Goal: Task Accomplishment & Management: Manage account settings

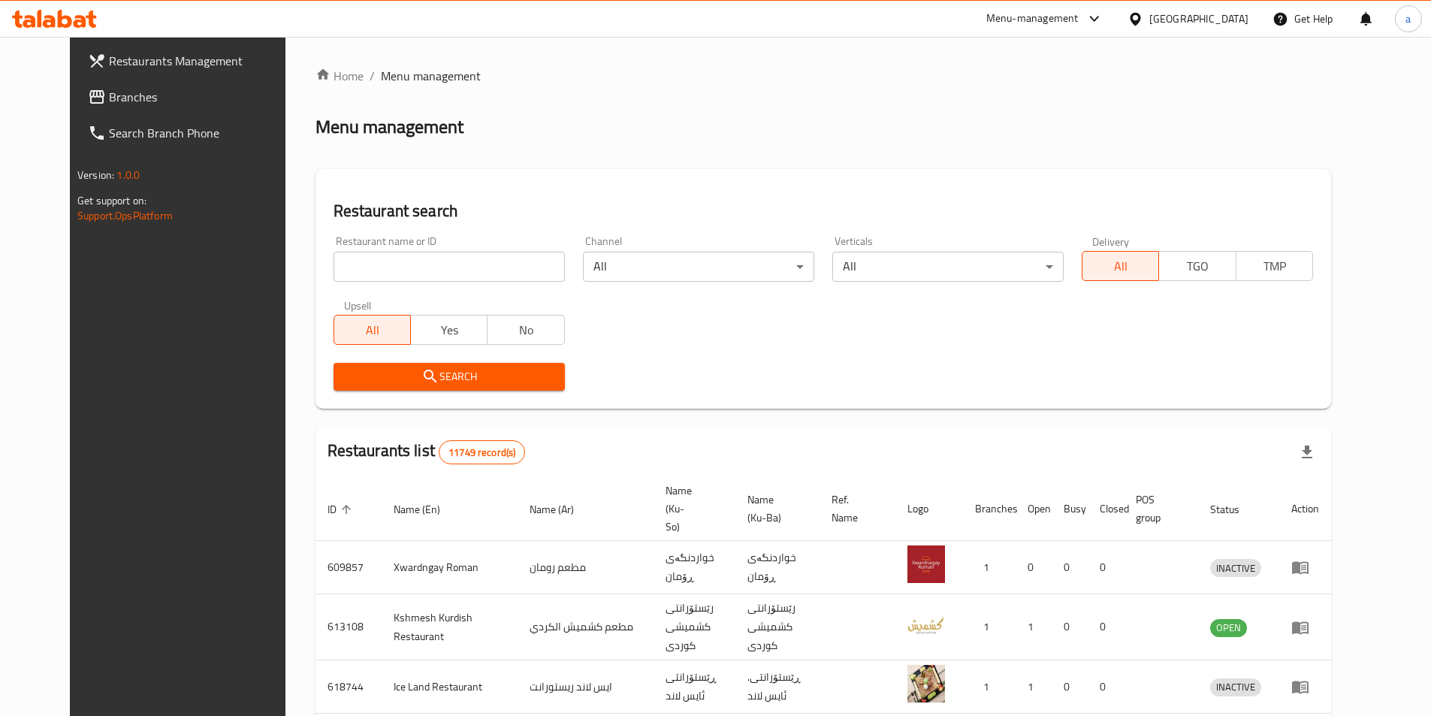
click at [76, 109] on link "Branches" at bounding box center [192, 97] width 233 height 36
type input "https://portal.talabat.com/iq/p/restaurant-management#/branches"
click at [532, 264] on input "https://portal.talabat.com/iq/p/restaurant-management#/branches" at bounding box center [449, 267] width 231 height 30
click at [499, 270] on input "search" at bounding box center [449, 267] width 231 height 30
click at [421, 373] on icon "submit" at bounding box center [430, 376] width 18 height 18
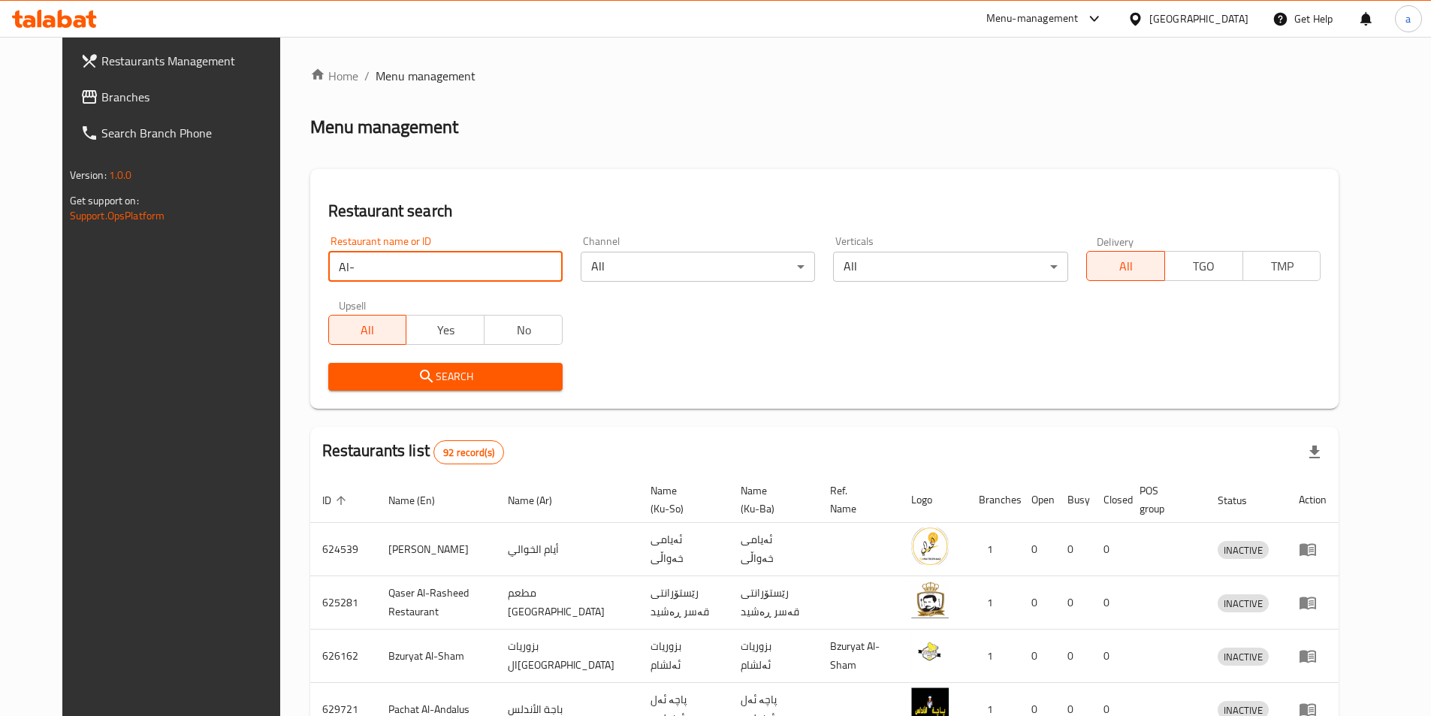
drag, startPoint x: 461, startPoint y: 264, endPoint x: 249, endPoint y: 262, distance: 211.9
click at [280, 262] on div "Home / Menu management Menu management Restaurant search Restaurant name or ID …" at bounding box center [824, 590] width 1089 height 1107
click button "Search" at bounding box center [445, 377] width 234 height 28
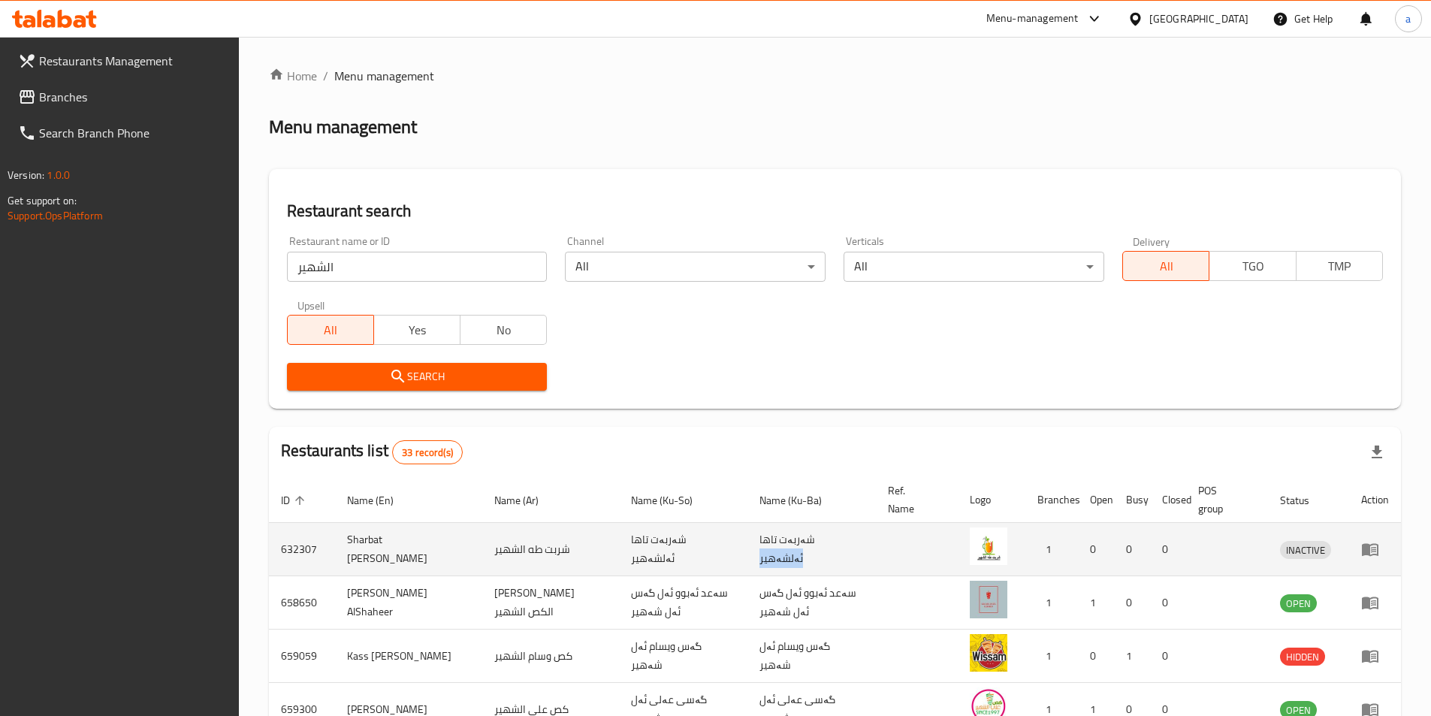
drag, startPoint x: 737, startPoint y: 551, endPoint x: 785, endPoint y: 559, distance: 48.8
click at [785, 559] on td "شەربەت تاها ئەلشەهیر" at bounding box center [811, 549] width 128 height 53
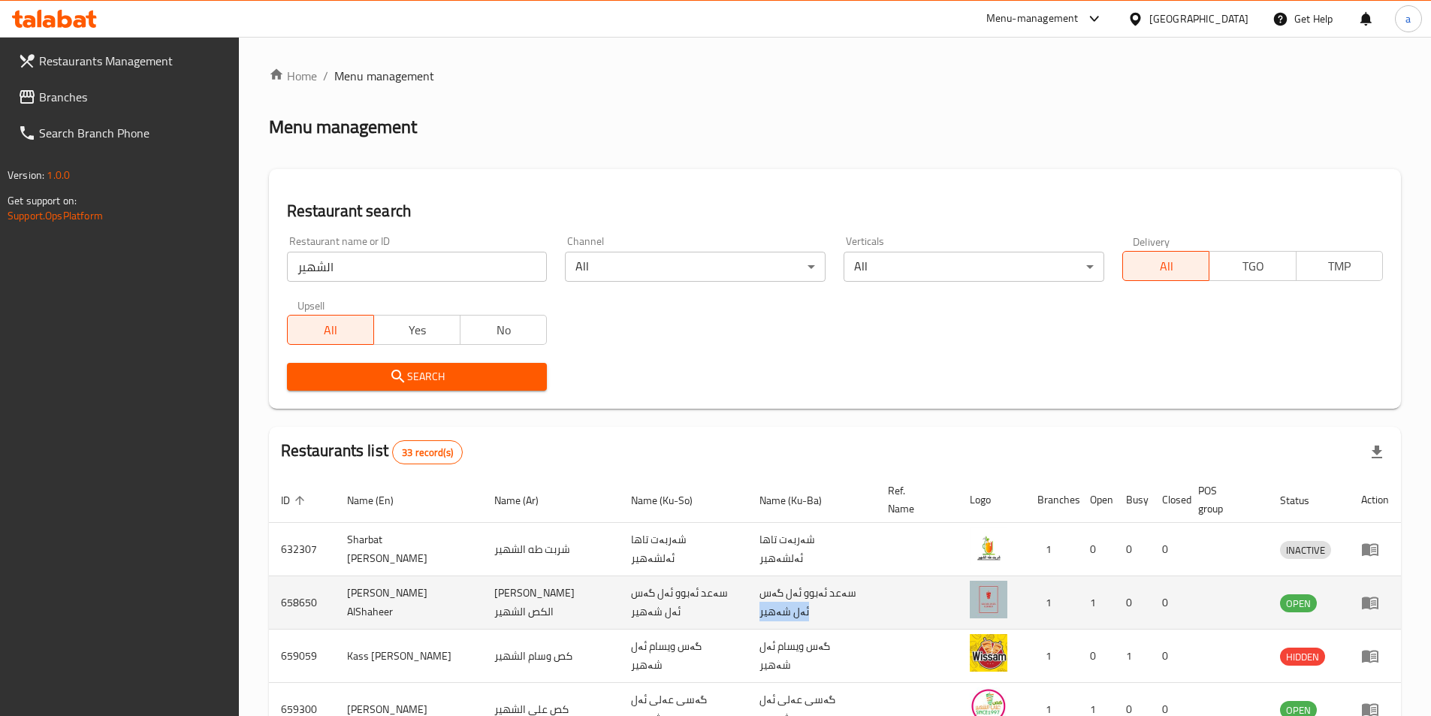
drag, startPoint x: 760, startPoint y: 594, endPoint x: 794, endPoint y: 612, distance: 38.3
click at [794, 612] on td "سەعد ئەبوو ئەل گەس ئەل شەهیر" at bounding box center [811, 602] width 128 height 53
copy td "ئەل شەهیر"
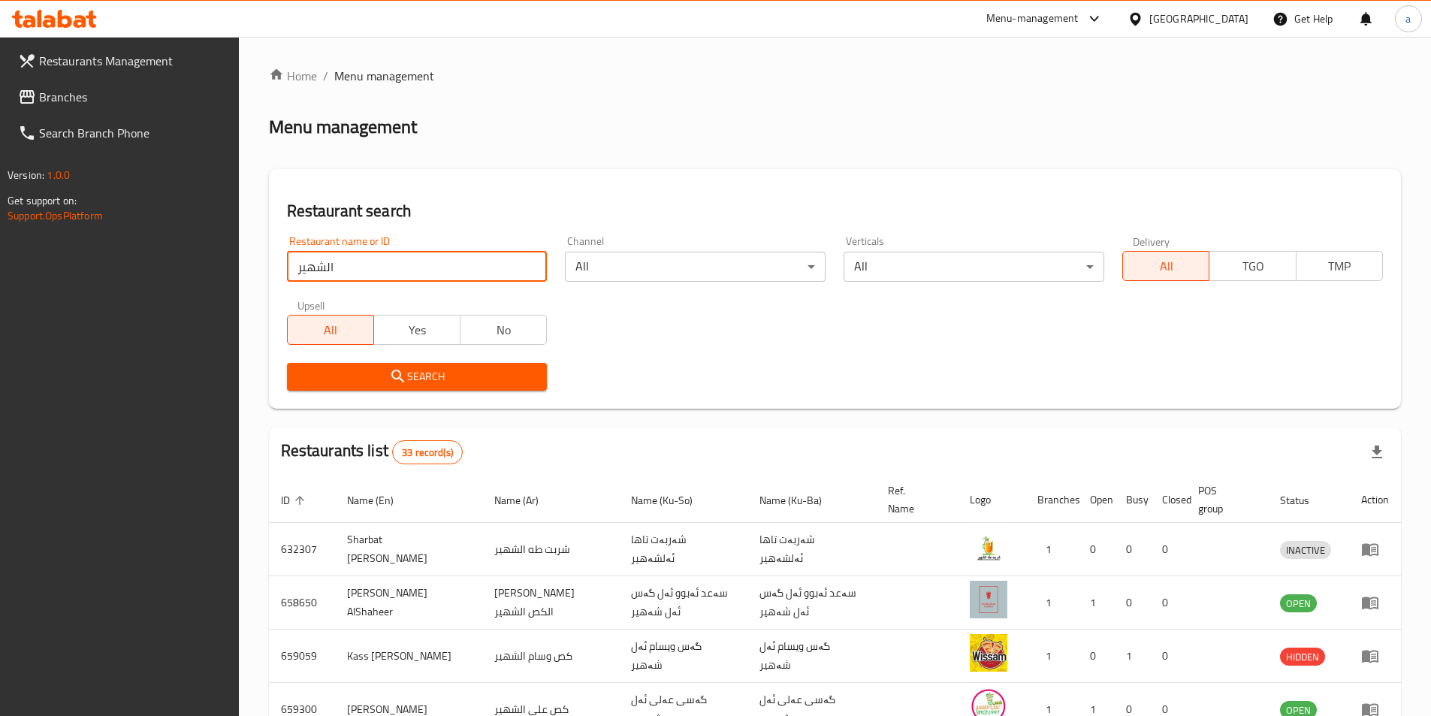
drag, startPoint x: 453, startPoint y: 275, endPoint x: 245, endPoint y: 279, distance: 208.1
click at [245, 279] on div "Home / Menu management Menu management Restaurant search Restaurant name or ID …" at bounding box center [835, 584] width 1192 height 1095
type input "زيد"
click button "Search" at bounding box center [417, 377] width 261 height 28
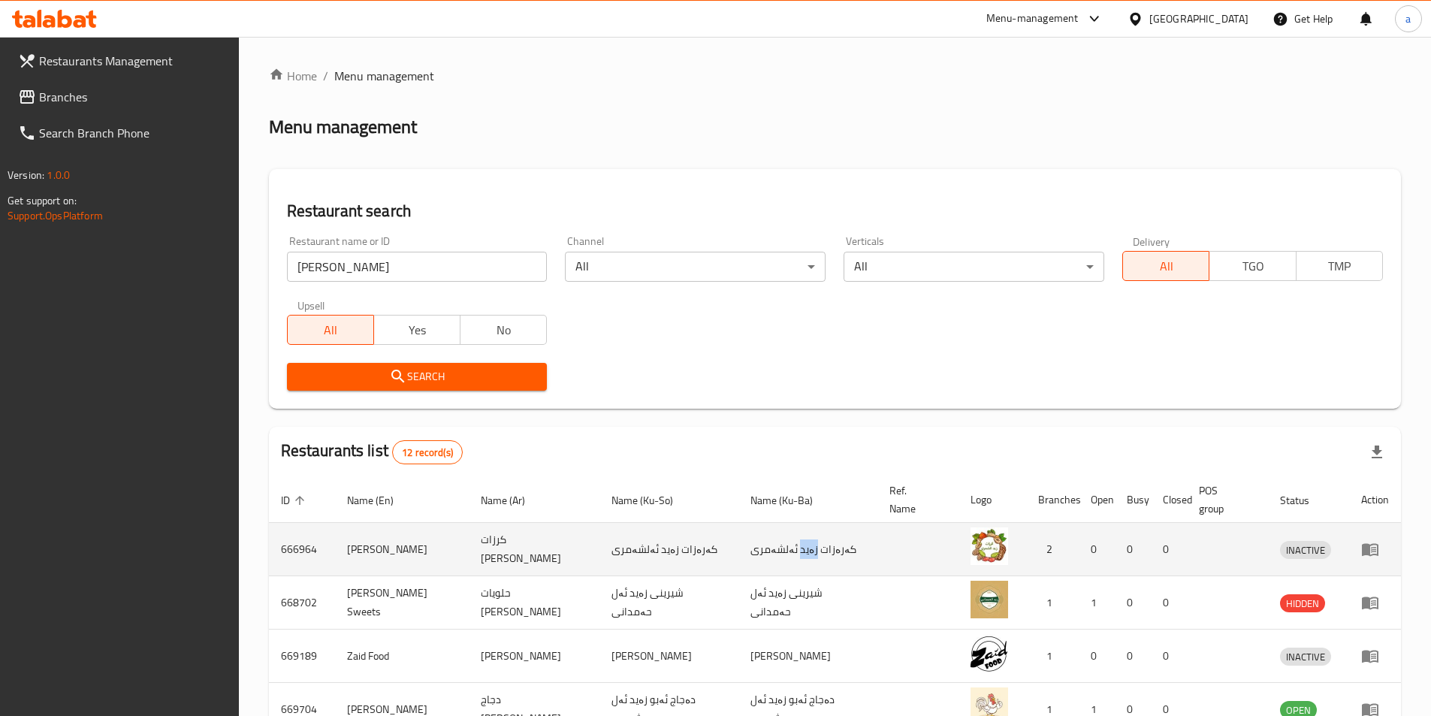
drag, startPoint x: 786, startPoint y: 553, endPoint x: 802, endPoint y: 554, distance: 15.8
click at [802, 554] on td "کەرەزات زەید ئەلشەمری" at bounding box center [807, 549] width 139 height 53
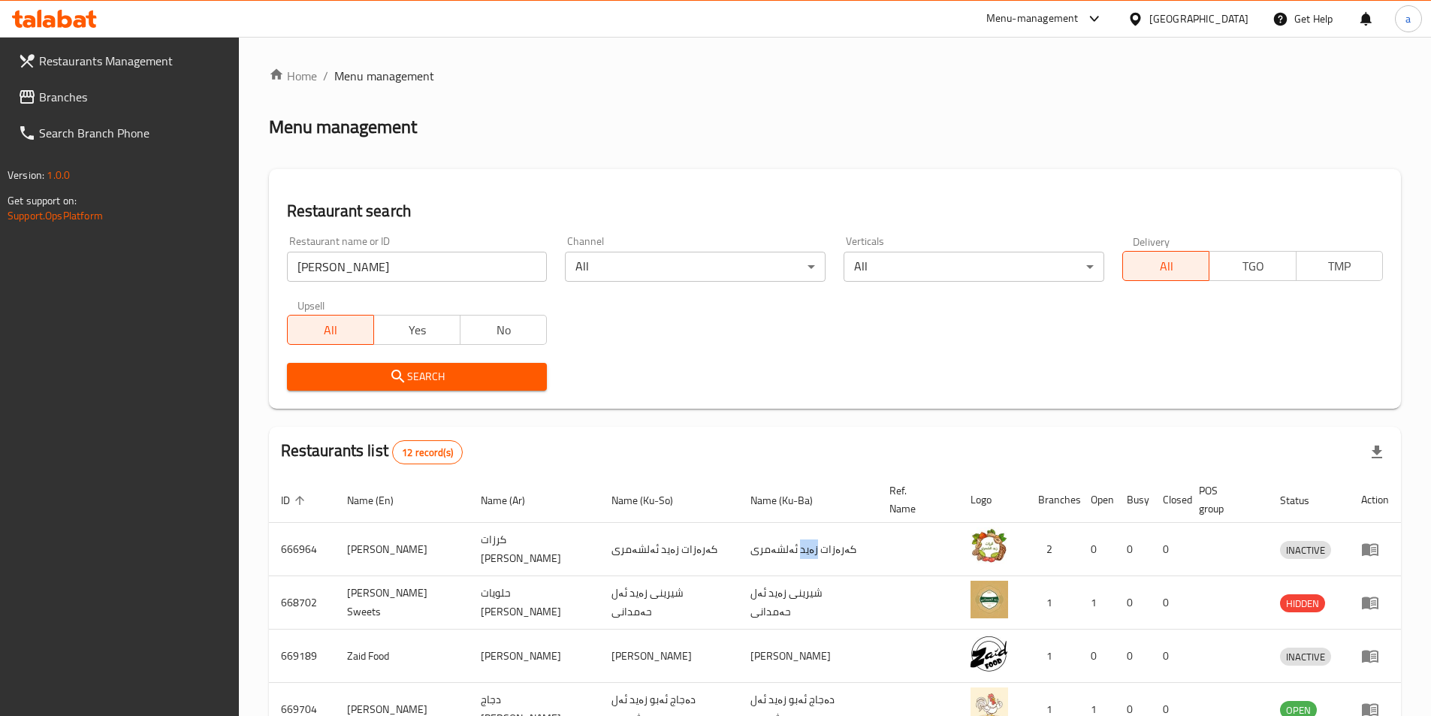
copy td "زەید"
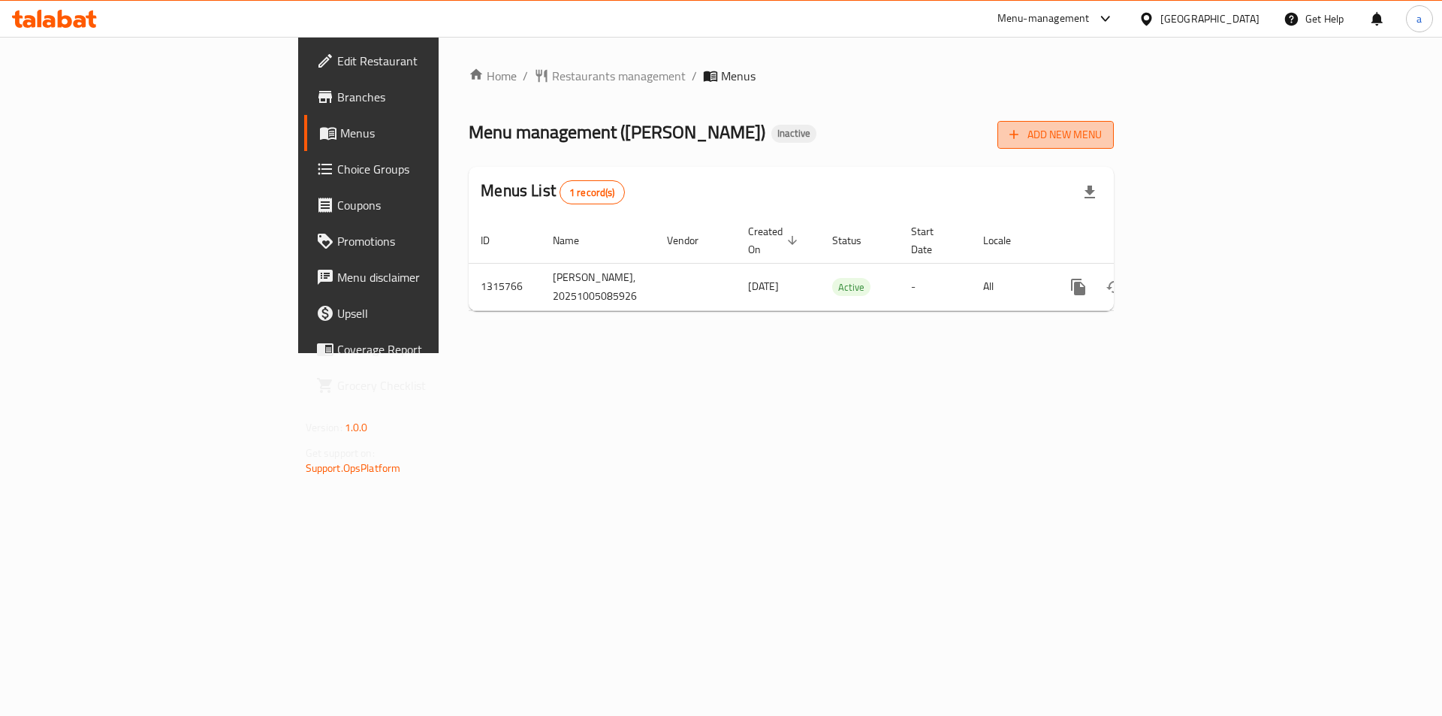
click at [1102, 134] on span "Add New Menu" at bounding box center [1056, 134] width 92 height 19
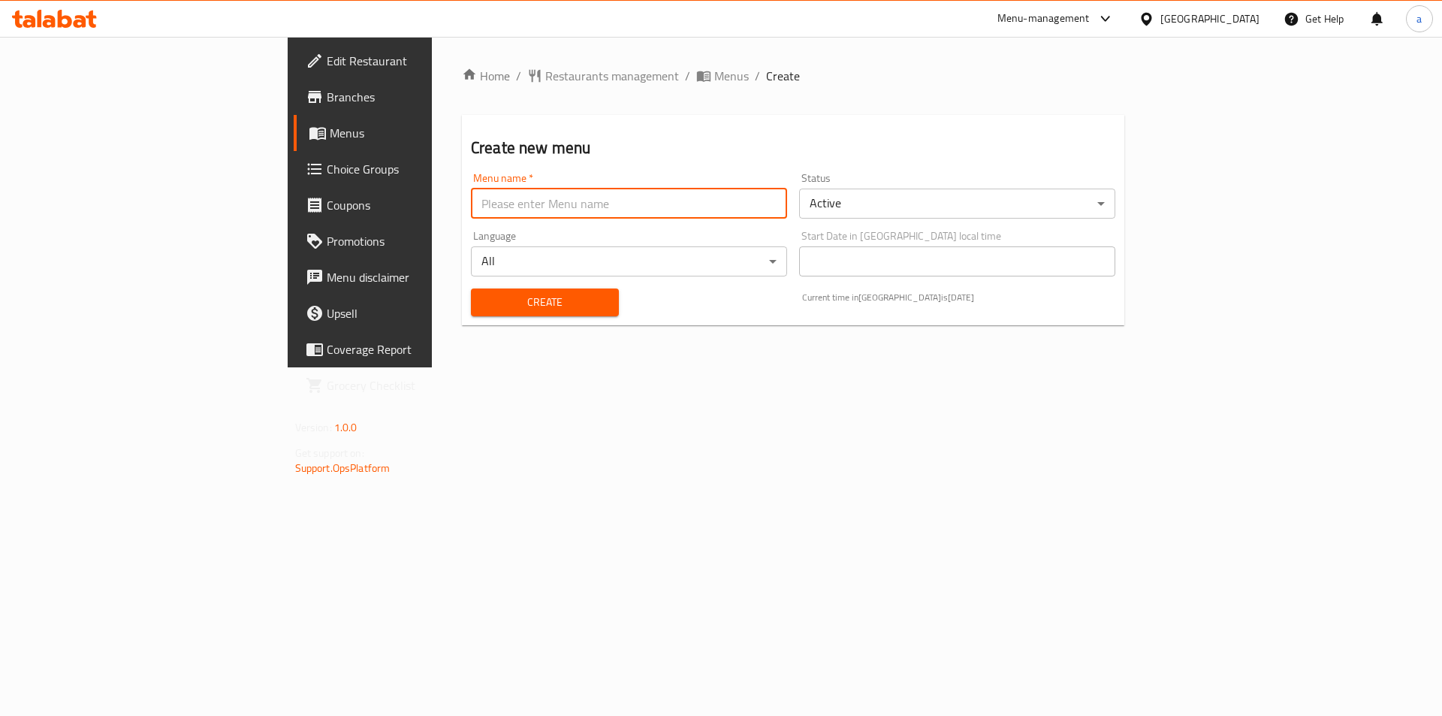
click at [570, 201] on input "text" at bounding box center [629, 204] width 316 height 30
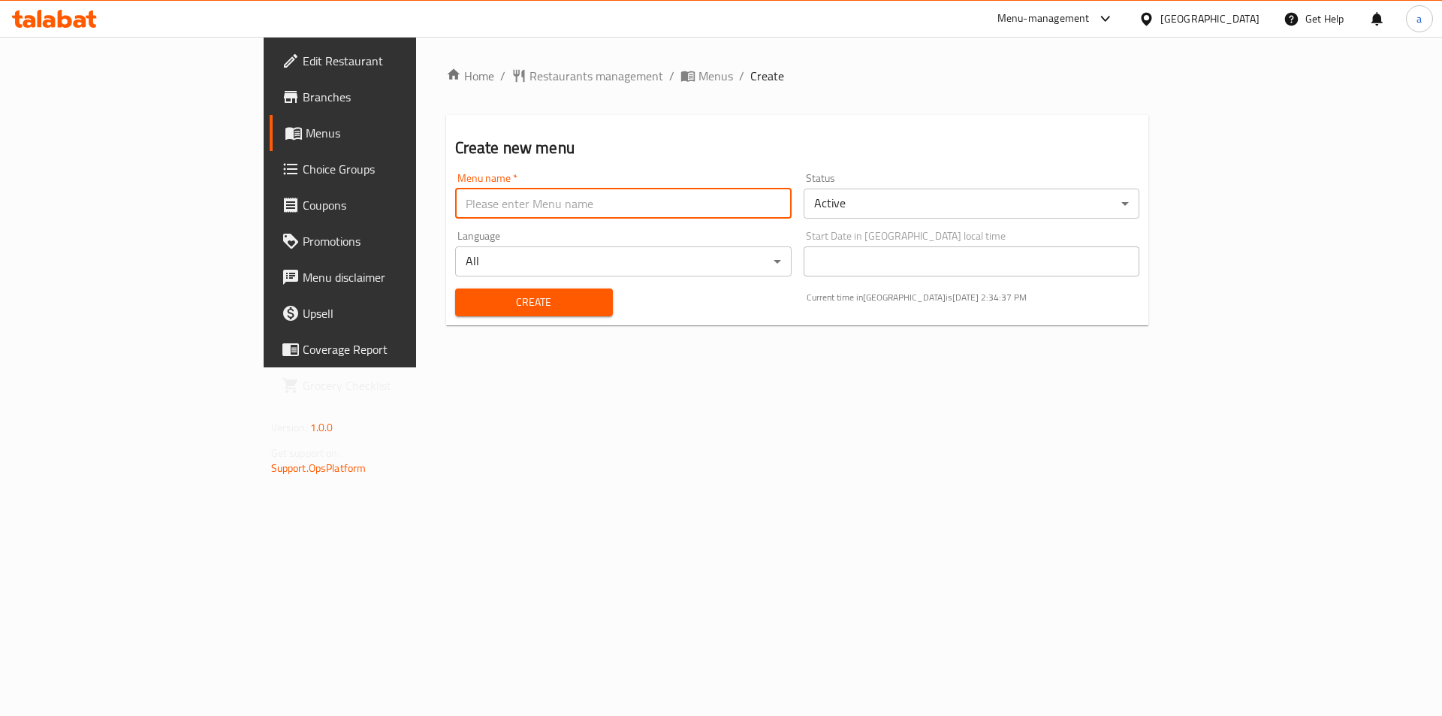
type input "amna"
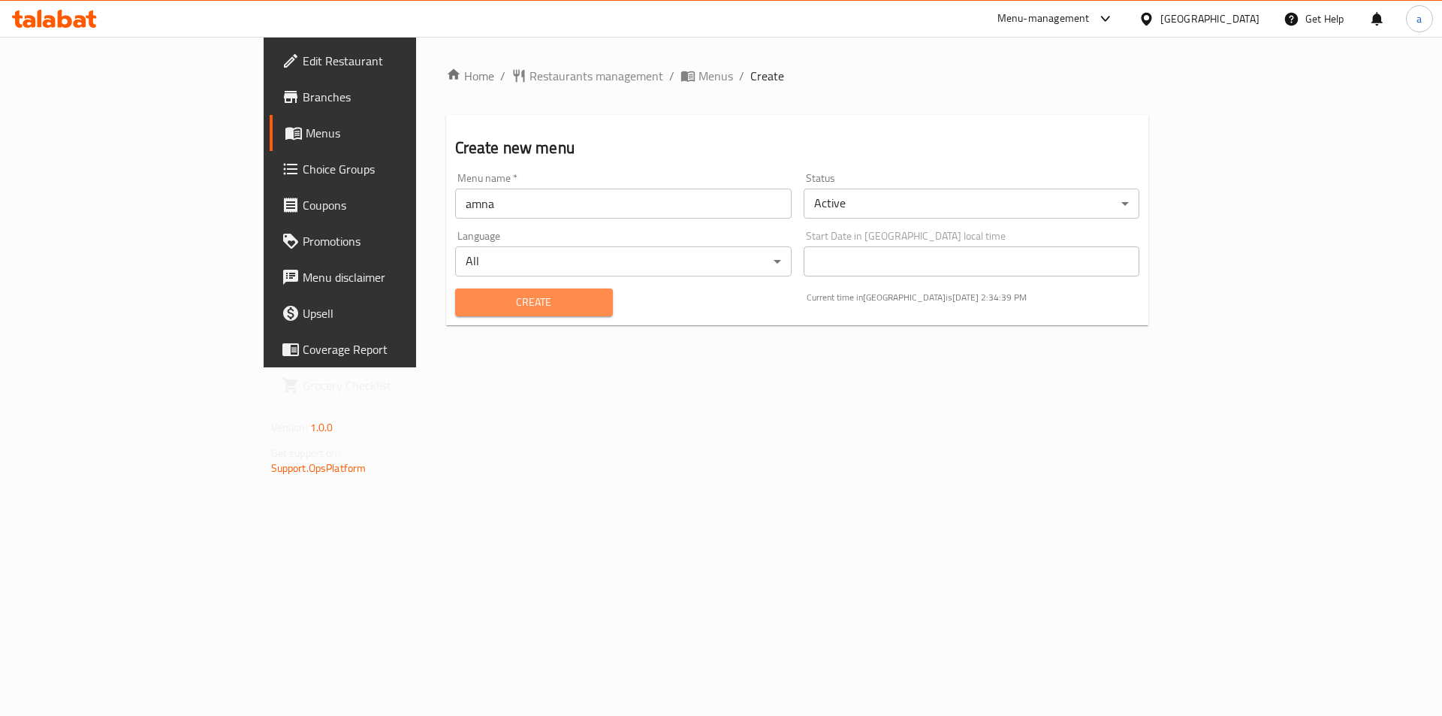
click at [467, 300] on span "Create" at bounding box center [534, 302] width 134 height 19
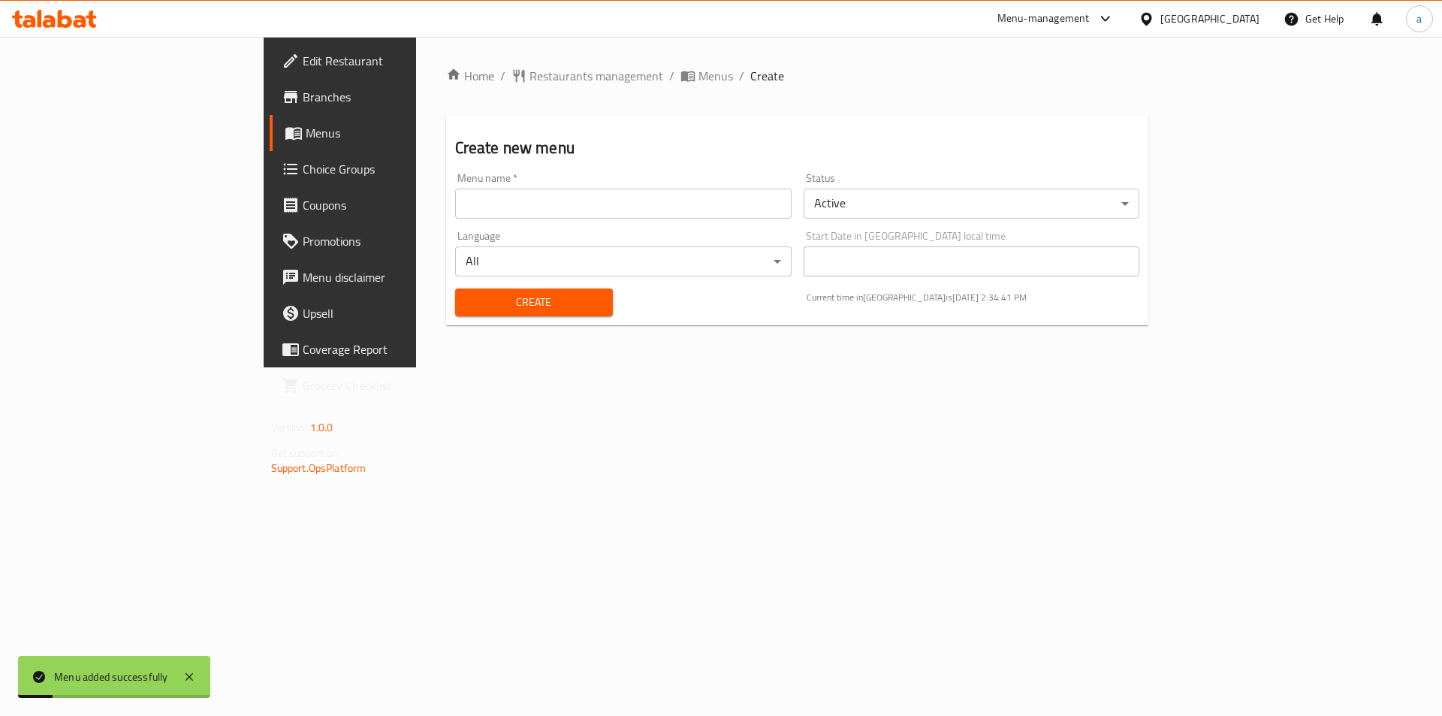
click at [306, 132] on span "Menus" at bounding box center [399, 133] width 187 height 18
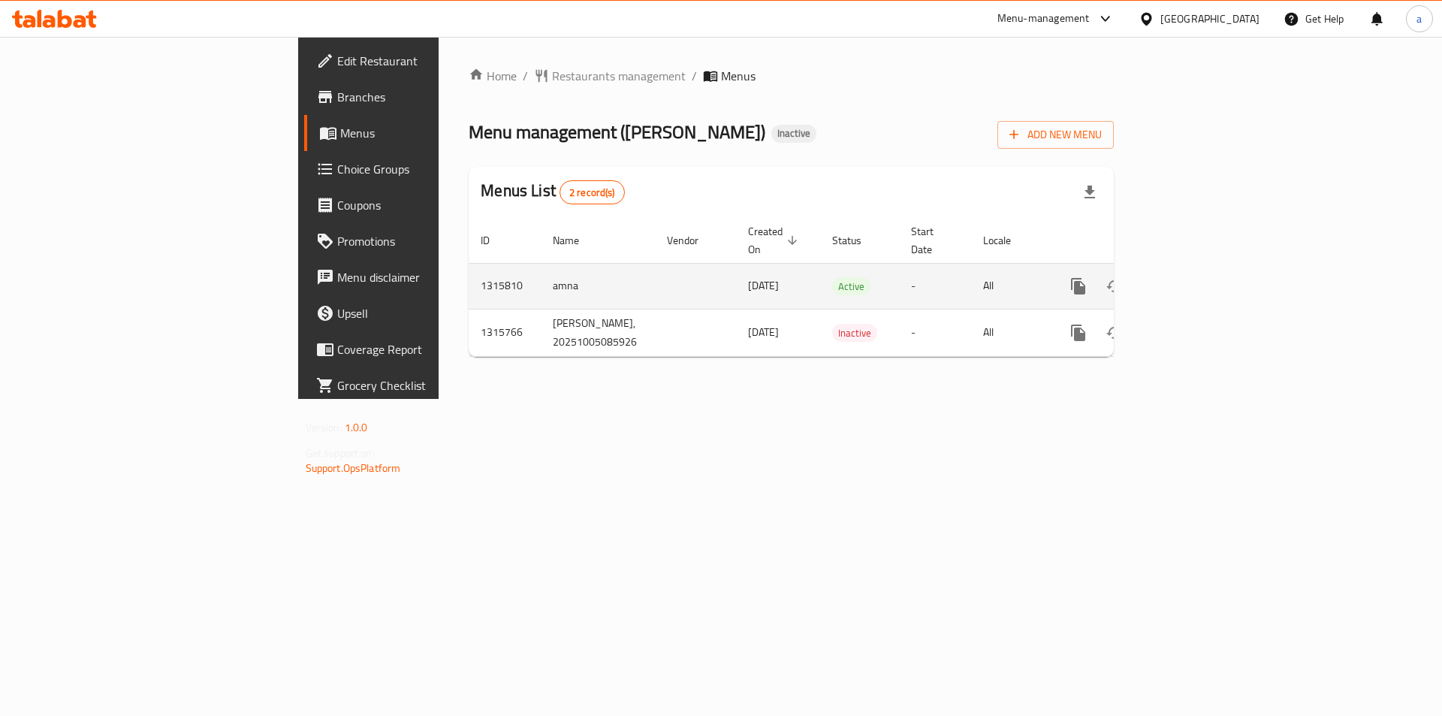
click at [1196, 277] on icon "enhanced table" at bounding box center [1187, 286] width 18 height 18
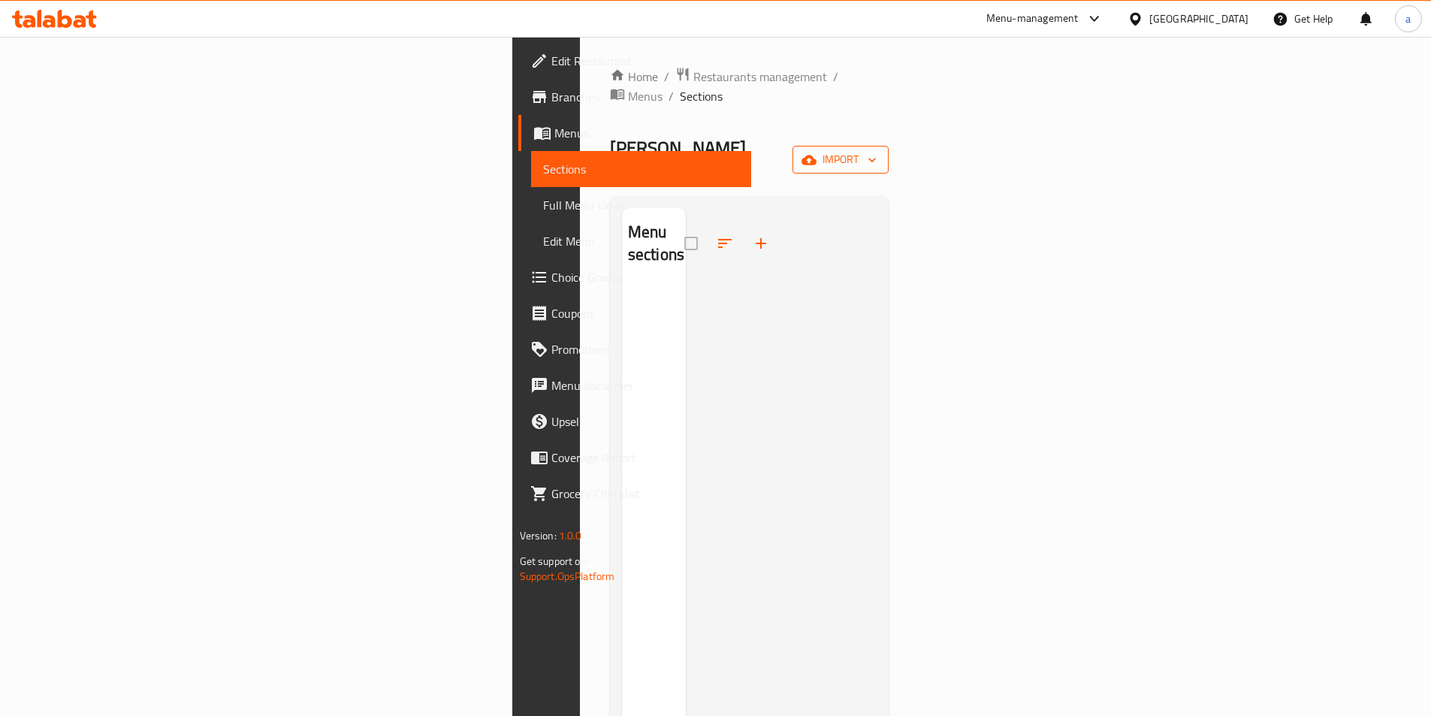
click at [889, 146] on button "import" at bounding box center [841, 160] width 96 height 28
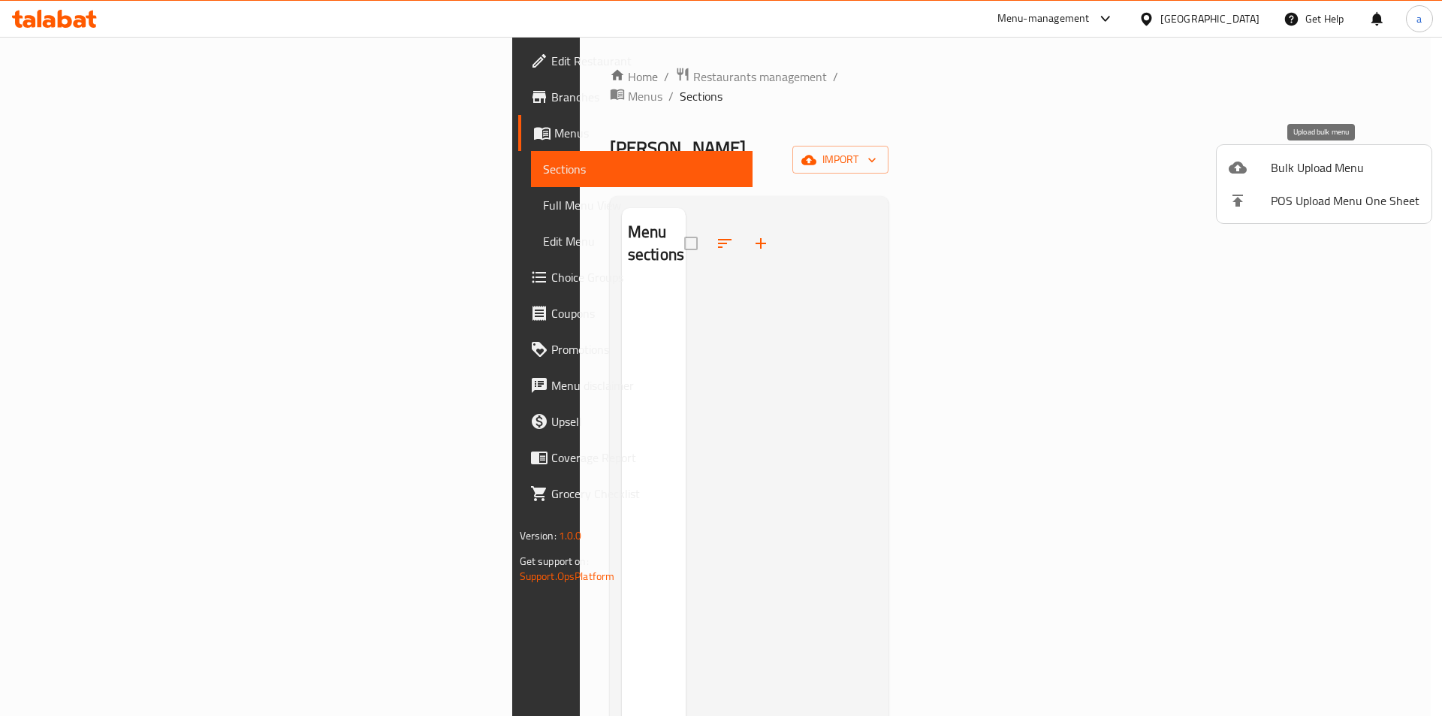
click at [1333, 162] on span "Bulk Upload Menu" at bounding box center [1345, 168] width 149 height 18
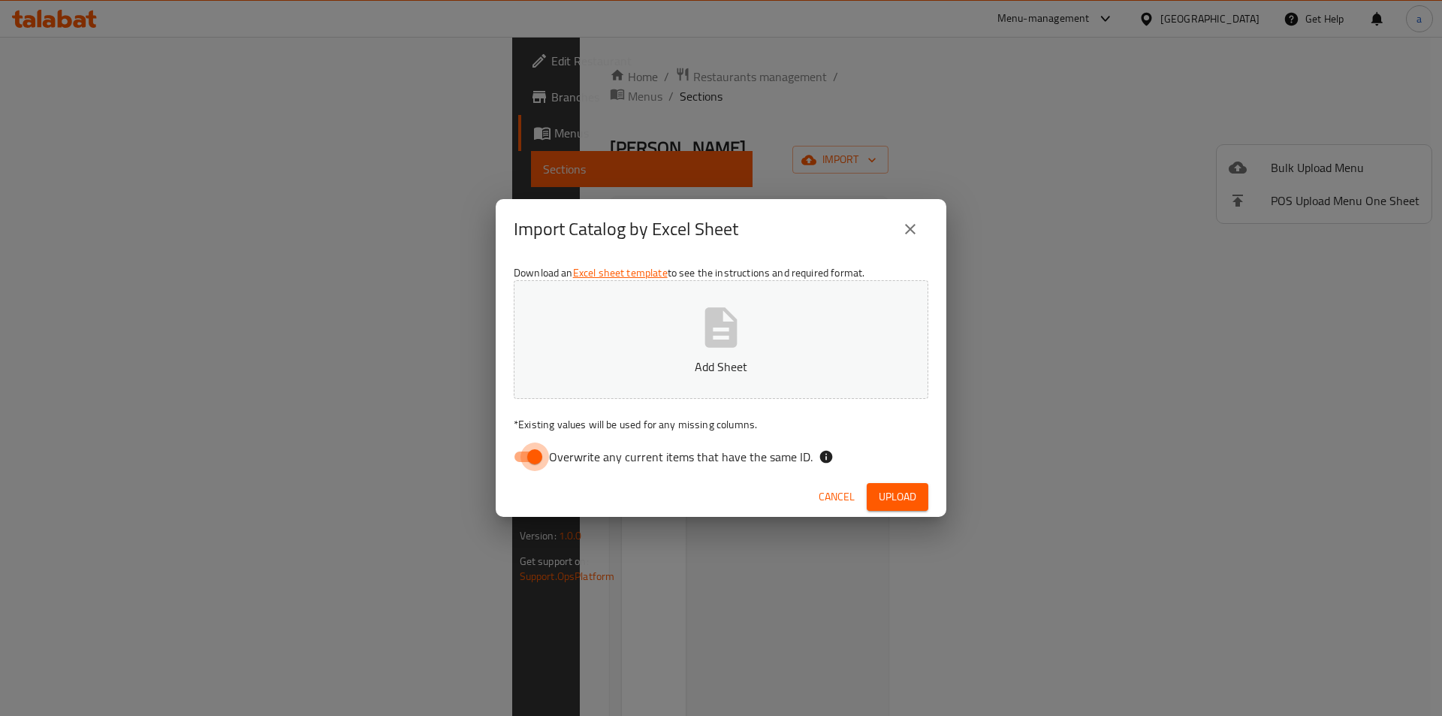
click at [536, 464] on input "Overwrite any current items that have the same ID." at bounding box center [535, 456] width 86 height 29
checkbox input "false"
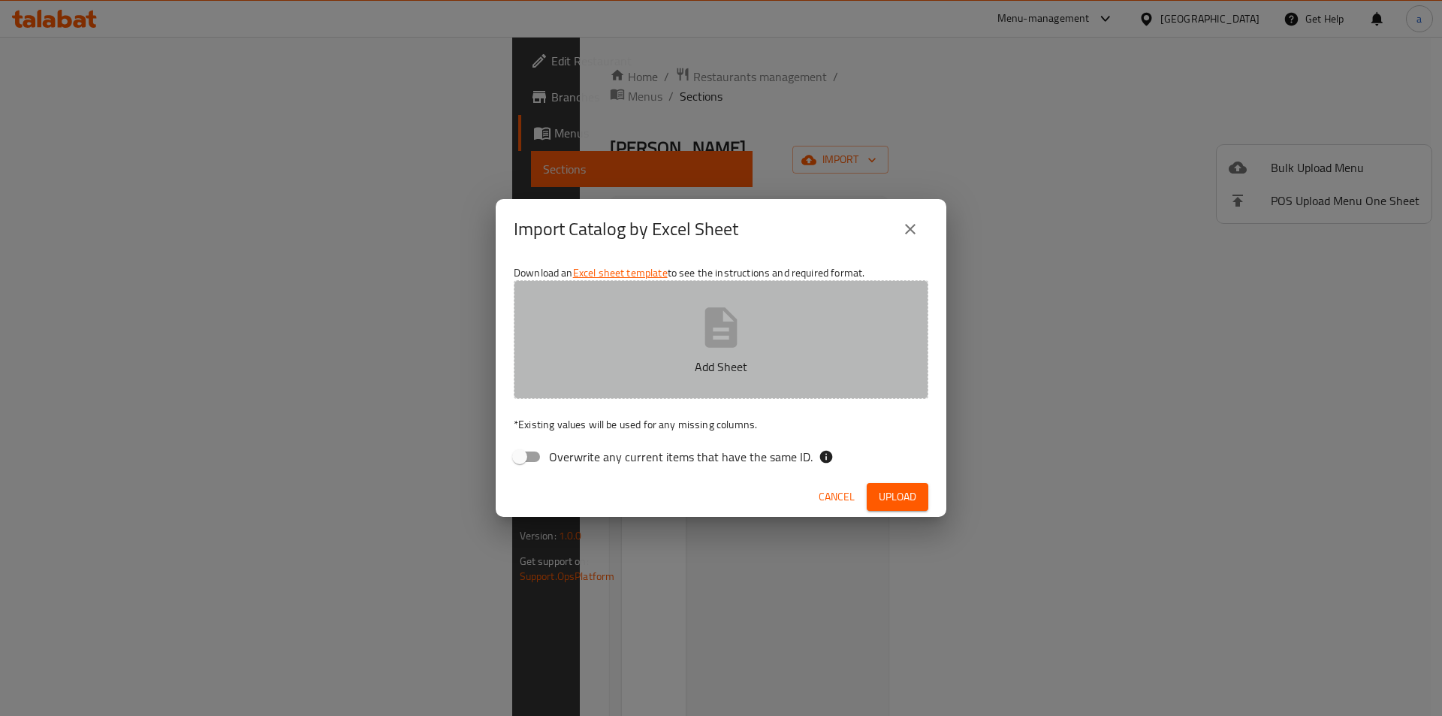
click at [609, 344] on button "Add Sheet" at bounding box center [721, 339] width 415 height 119
click at [636, 382] on button "Add Sheet" at bounding box center [721, 339] width 415 height 119
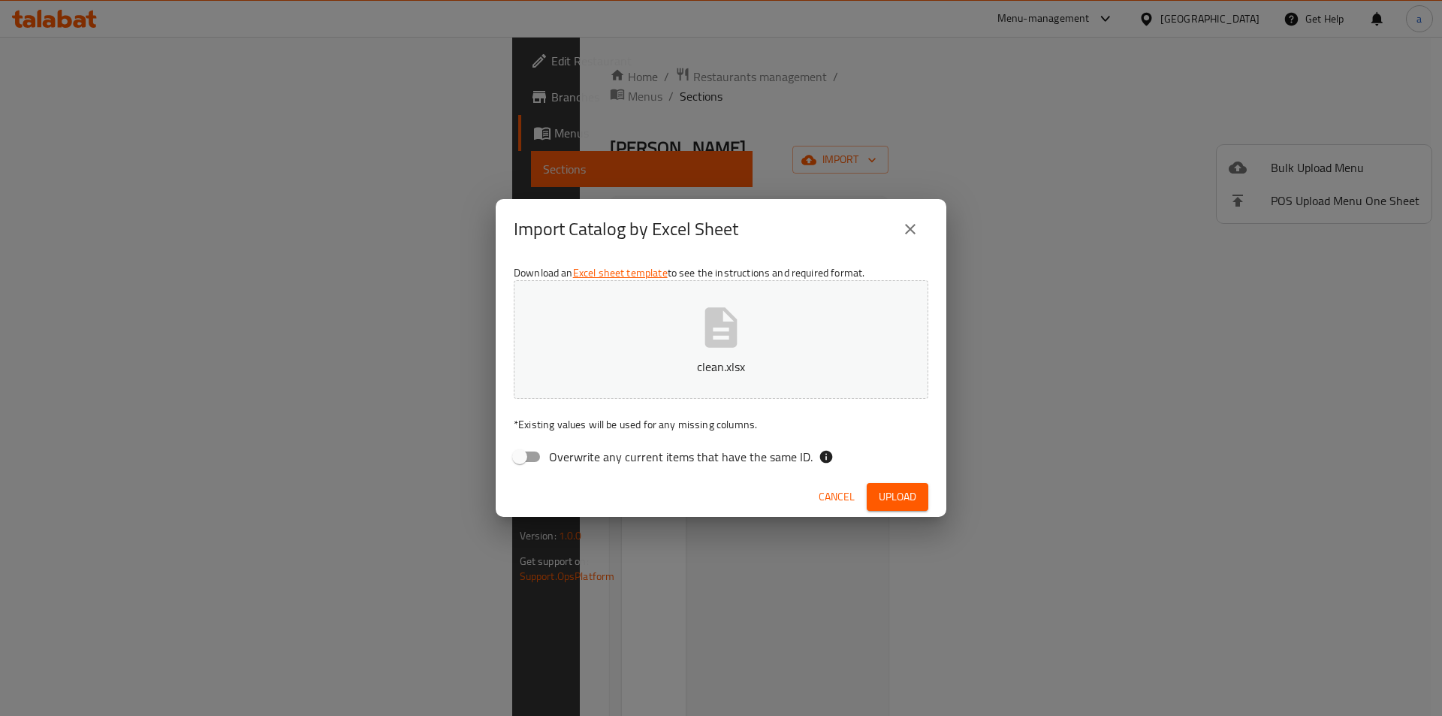
click at [897, 503] on span "Upload" at bounding box center [898, 497] width 38 height 19
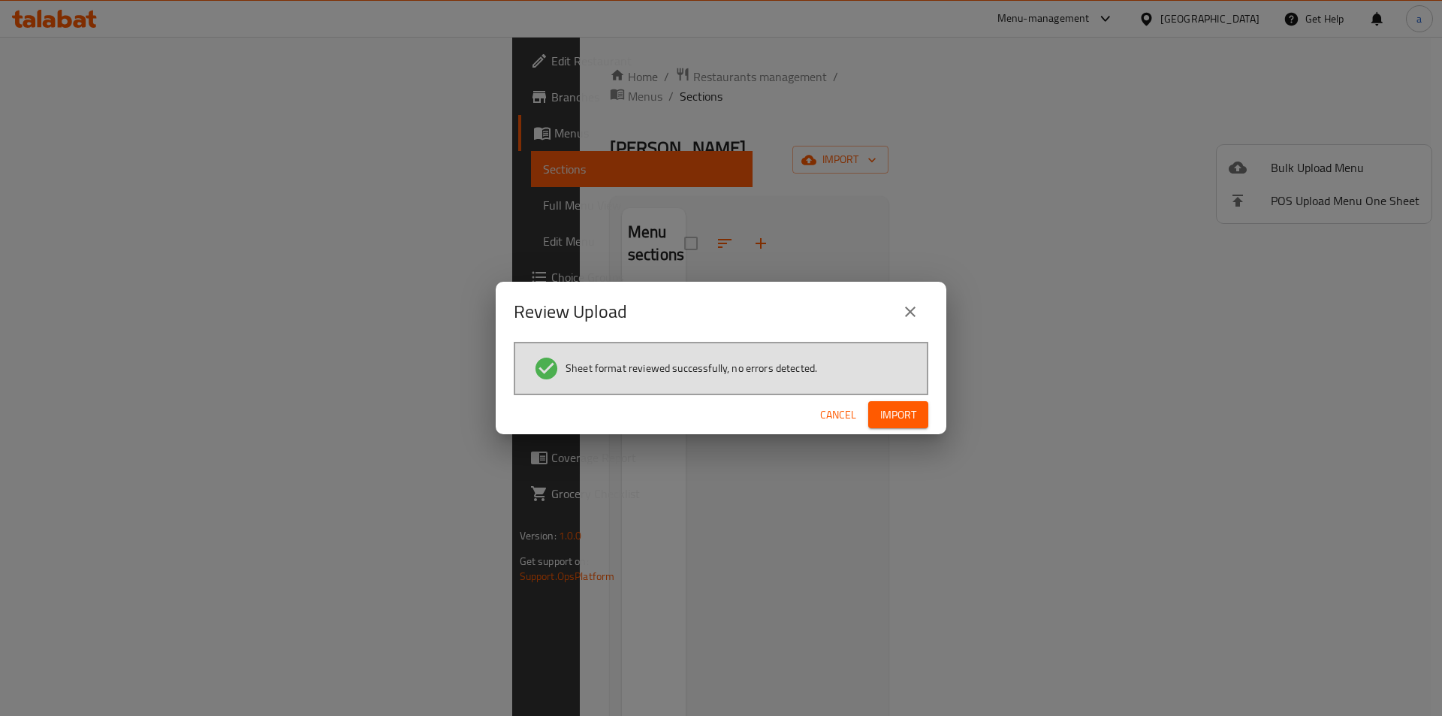
click at [911, 412] on span "Import" at bounding box center [898, 415] width 36 height 19
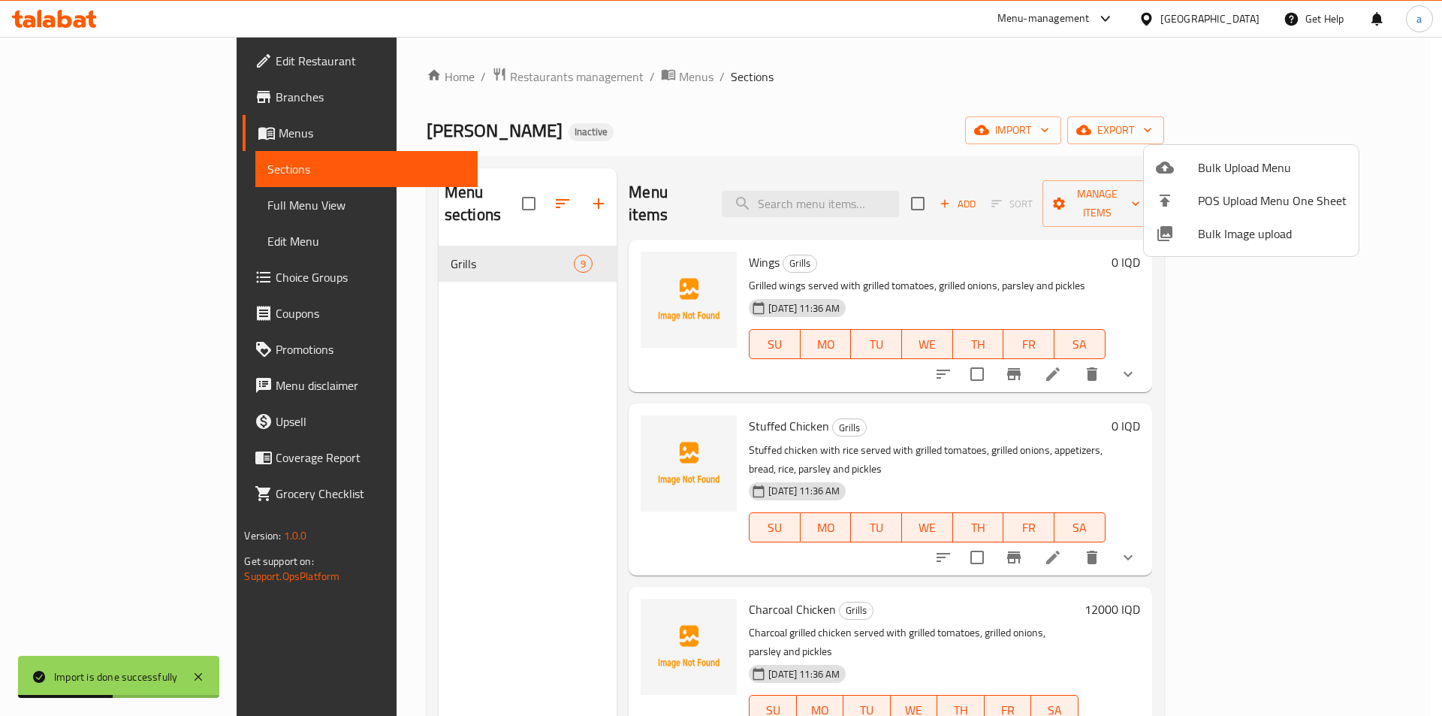
click at [627, 179] on div at bounding box center [721, 358] width 1442 height 716
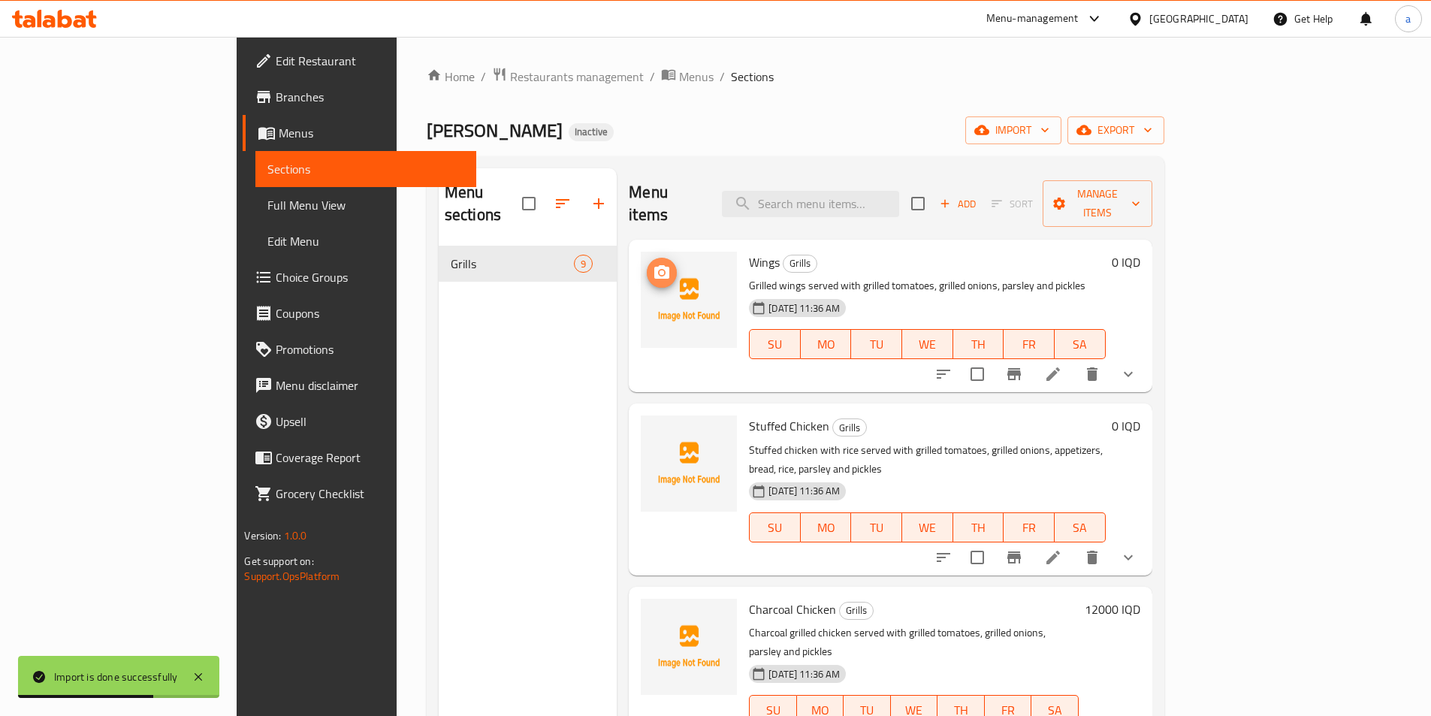
click at [660, 270] on circle "upload picture" at bounding box center [662, 272] width 5 height 5
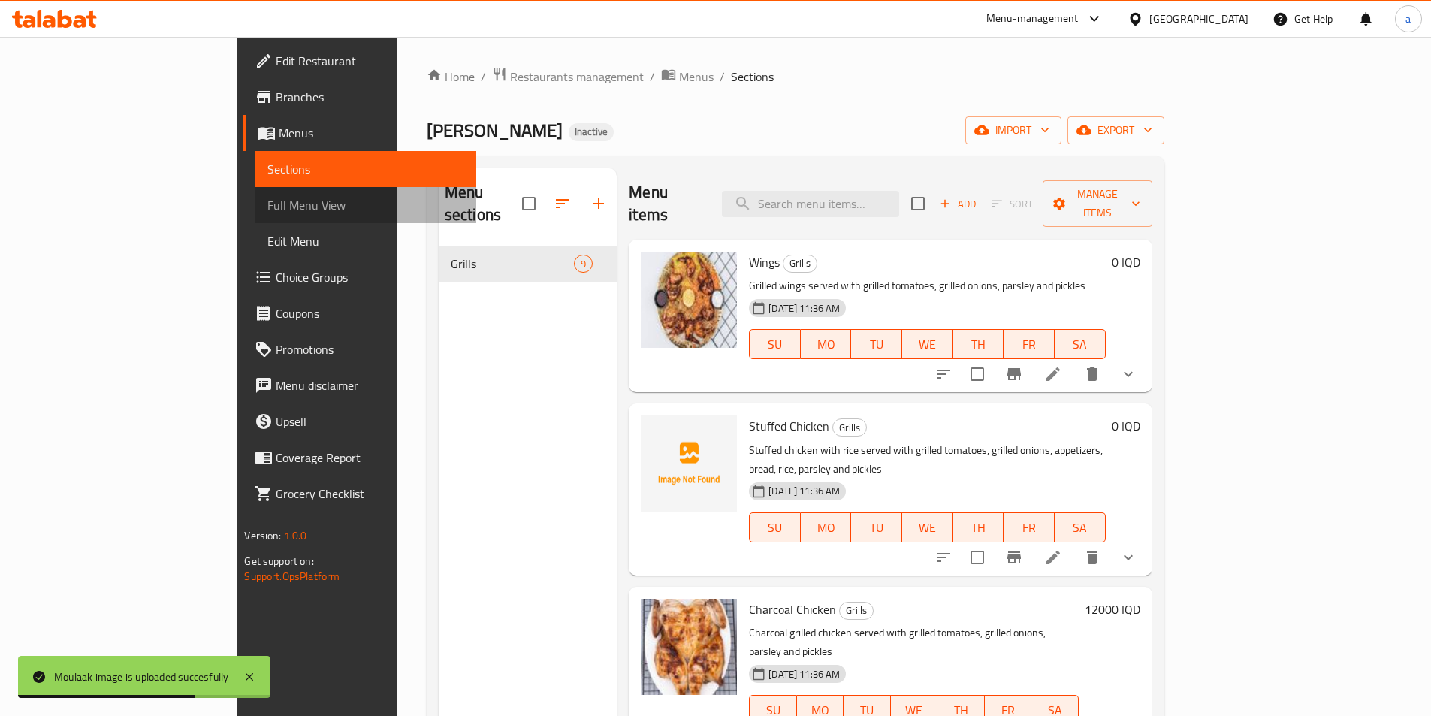
click at [267, 201] on span "Full Menu View" at bounding box center [365, 205] width 196 height 18
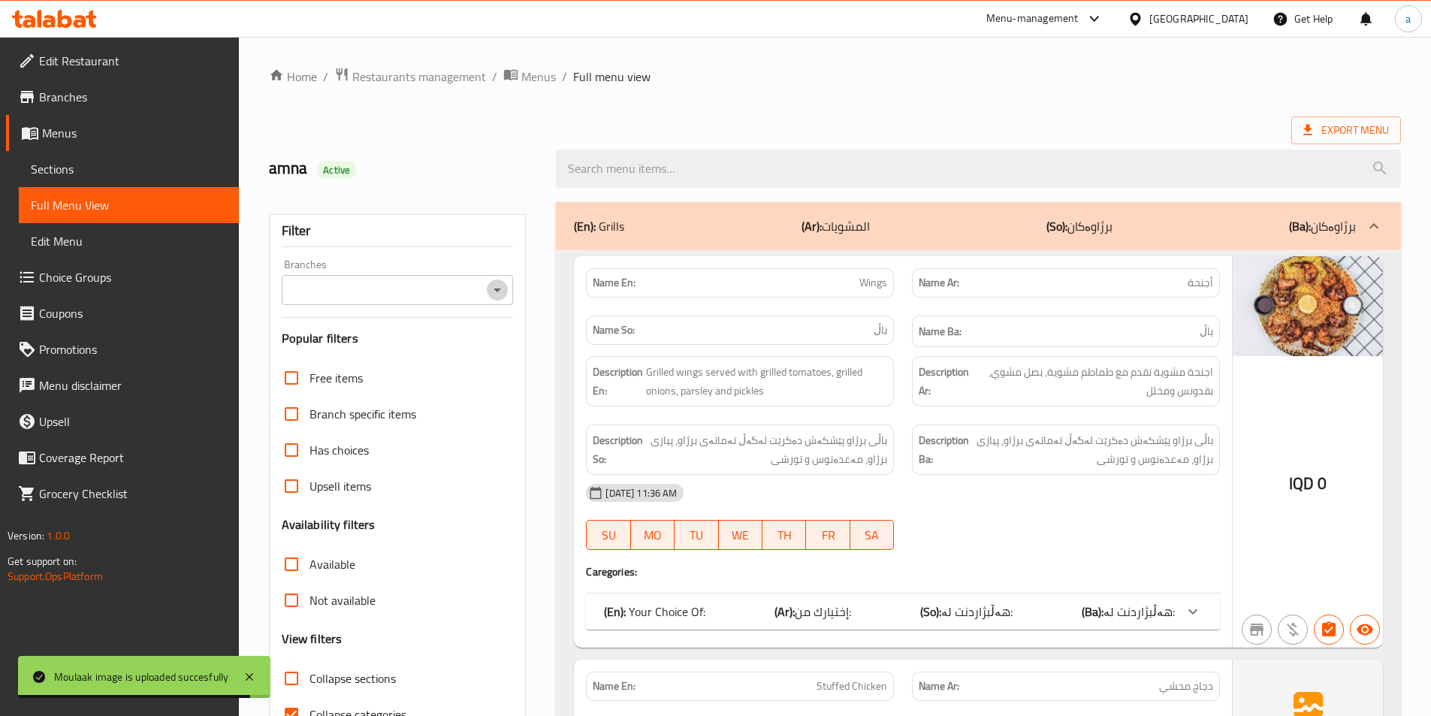
click at [492, 285] on icon "Open" at bounding box center [497, 290] width 18 height 18
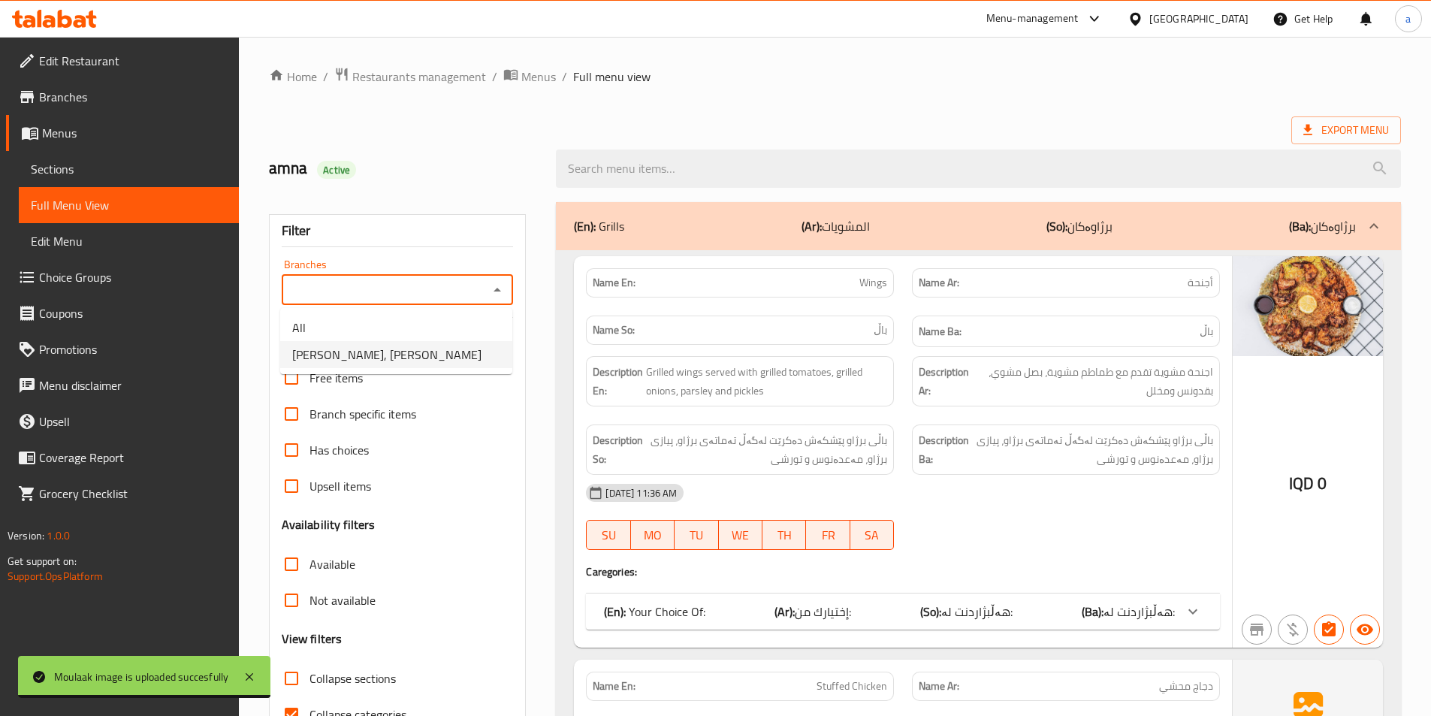
click at [443, 358] on span "[PERSON_NAME], [PERSON_NAME]" at bounding box center [386, 355] width 189 height 18
type input "[PERSON_NAME], [PERSON_NAME]"
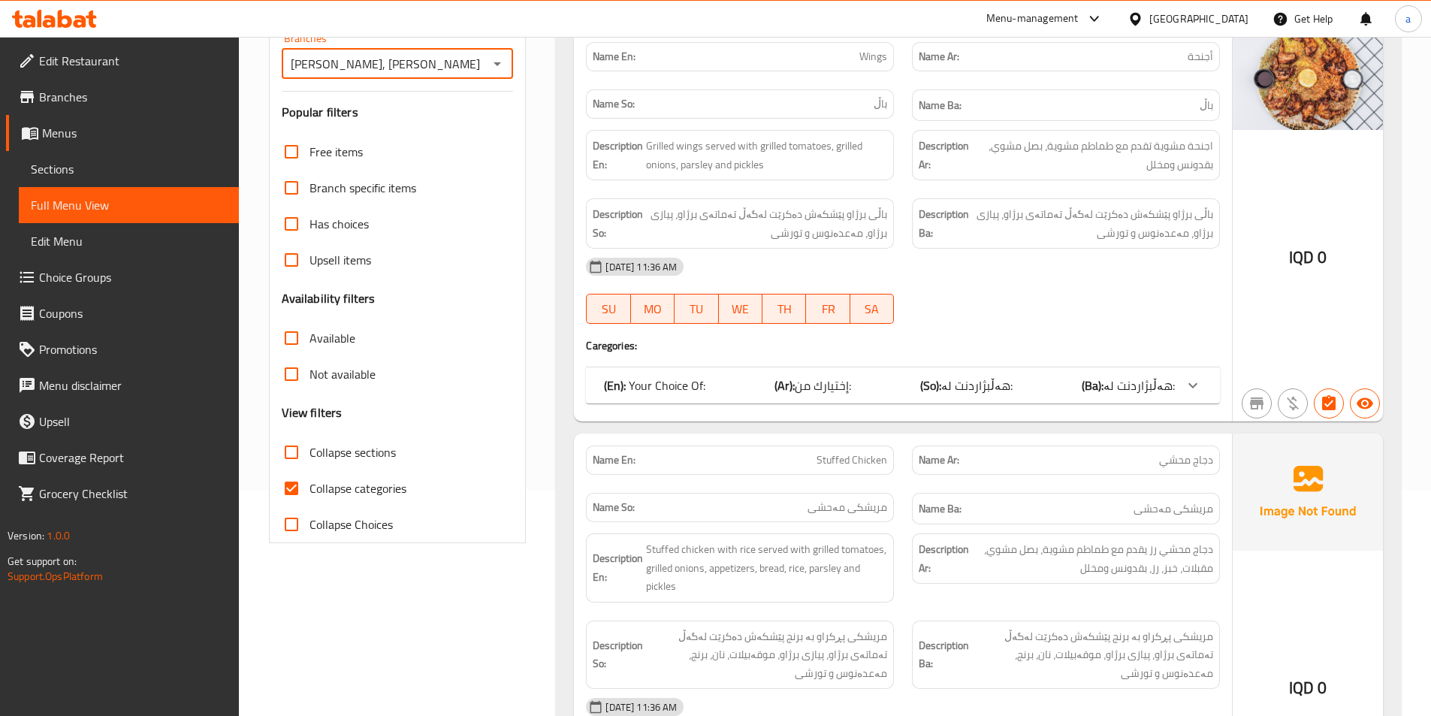
scroll to position [309, 0]
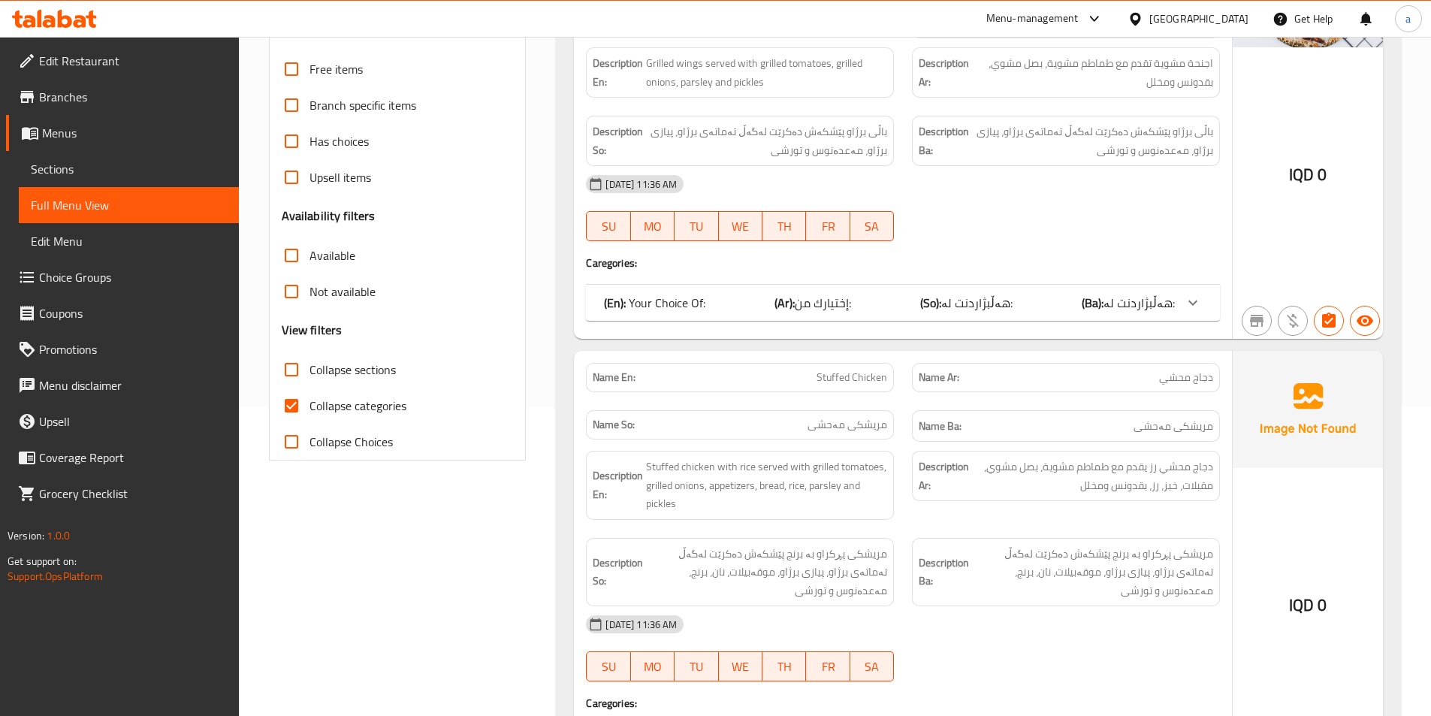
click at [314, 409] on span "Collapse categories" at bounding box center [358, 406] width 97 height 18
click at [310, 409] on input "Collapse categories" at bounding box center [291, 406] width 36 height 36
checkbox input "false"
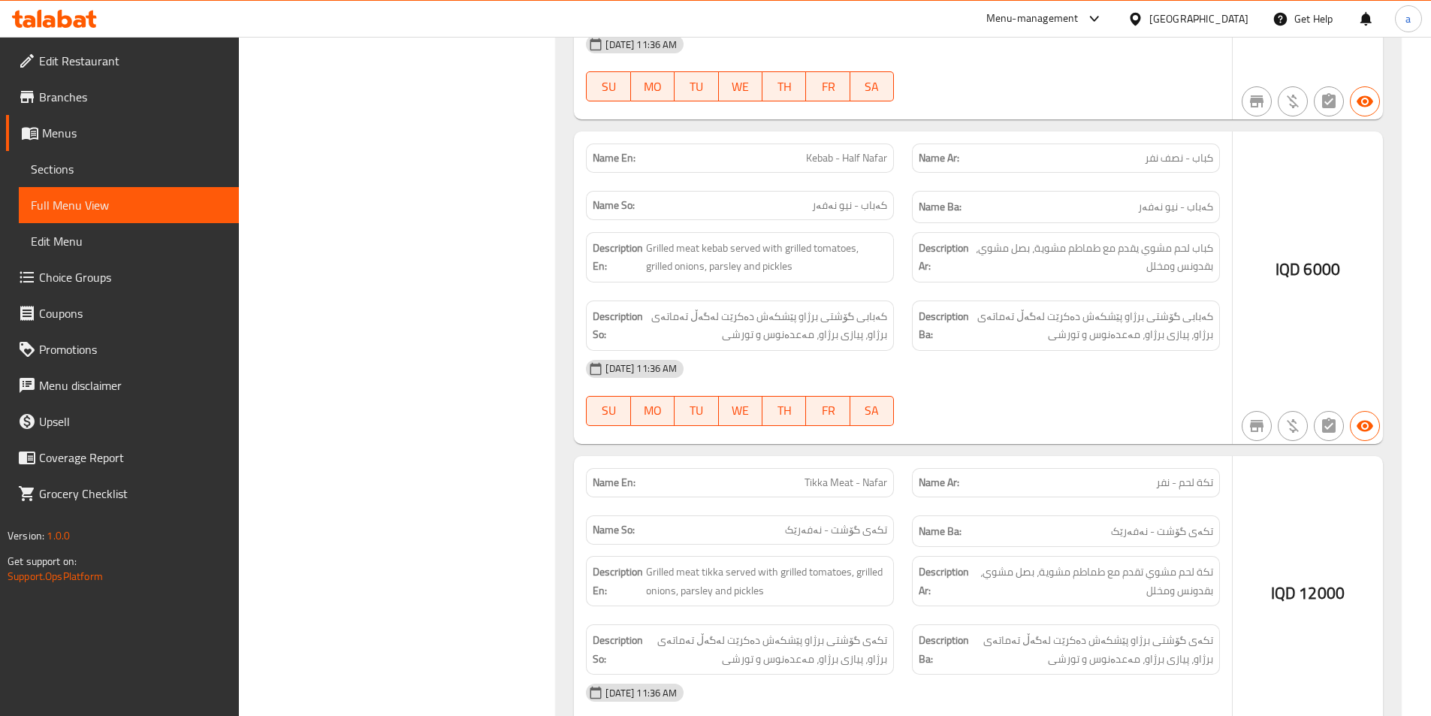
scroll to position [2000, 0]
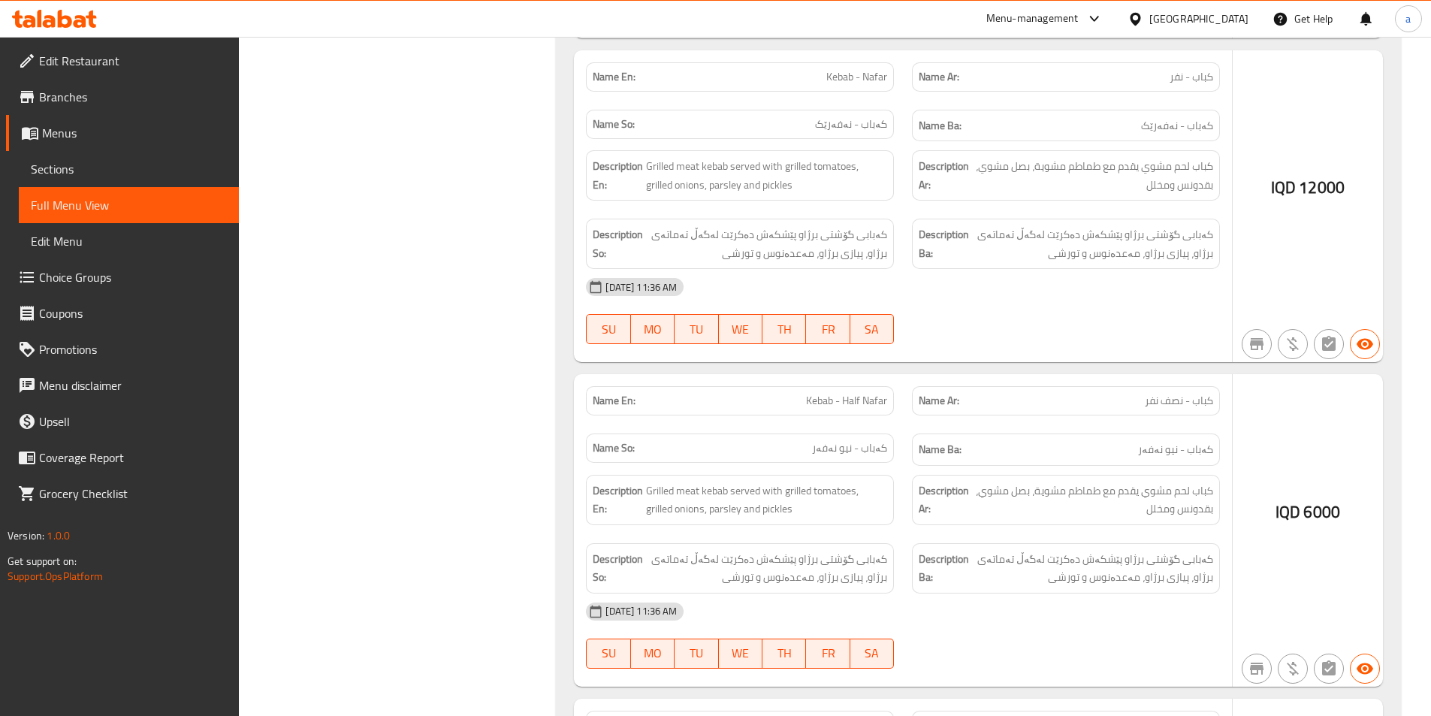
click at [1394, 301] on div "Name En: Wings Name Ar: أجنحة Name So: باڵ Name Ba: باڵ Description En: Grilled…" at bounding box center [978, 378] width 845 height 4257
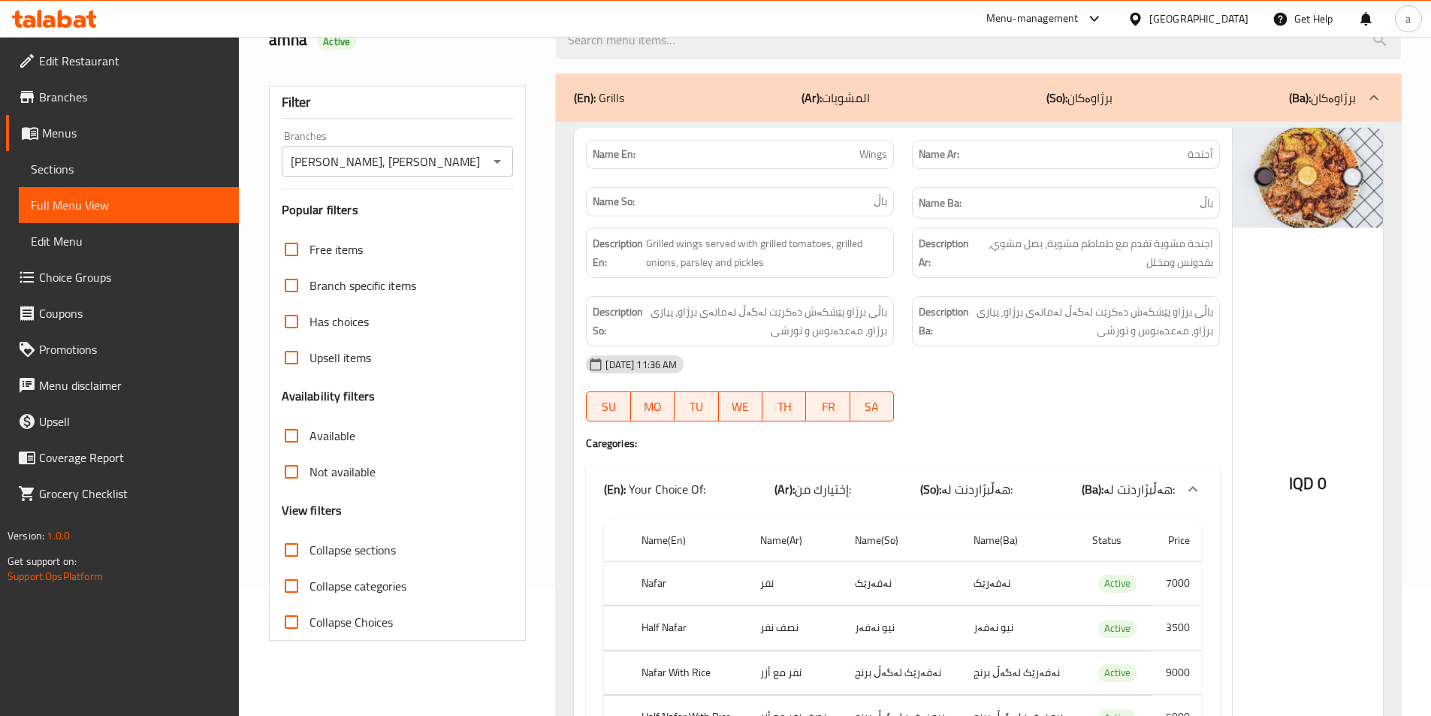
scroll to position [0, 0]
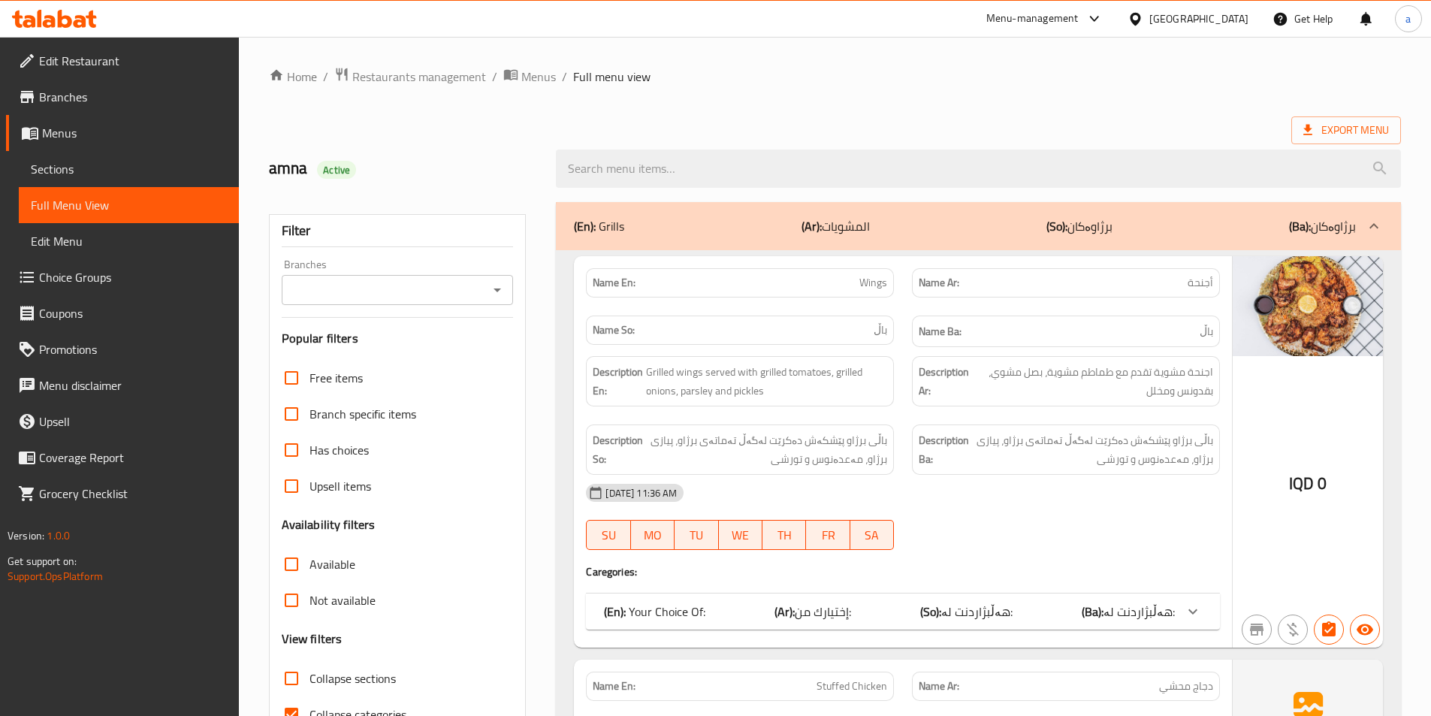
click at [496, 297] on div at bounding box center [715, 358] width 1431 height 716
click at [495, 291] on icon "Open" at bounding box center [497, 290] width 18 height 18
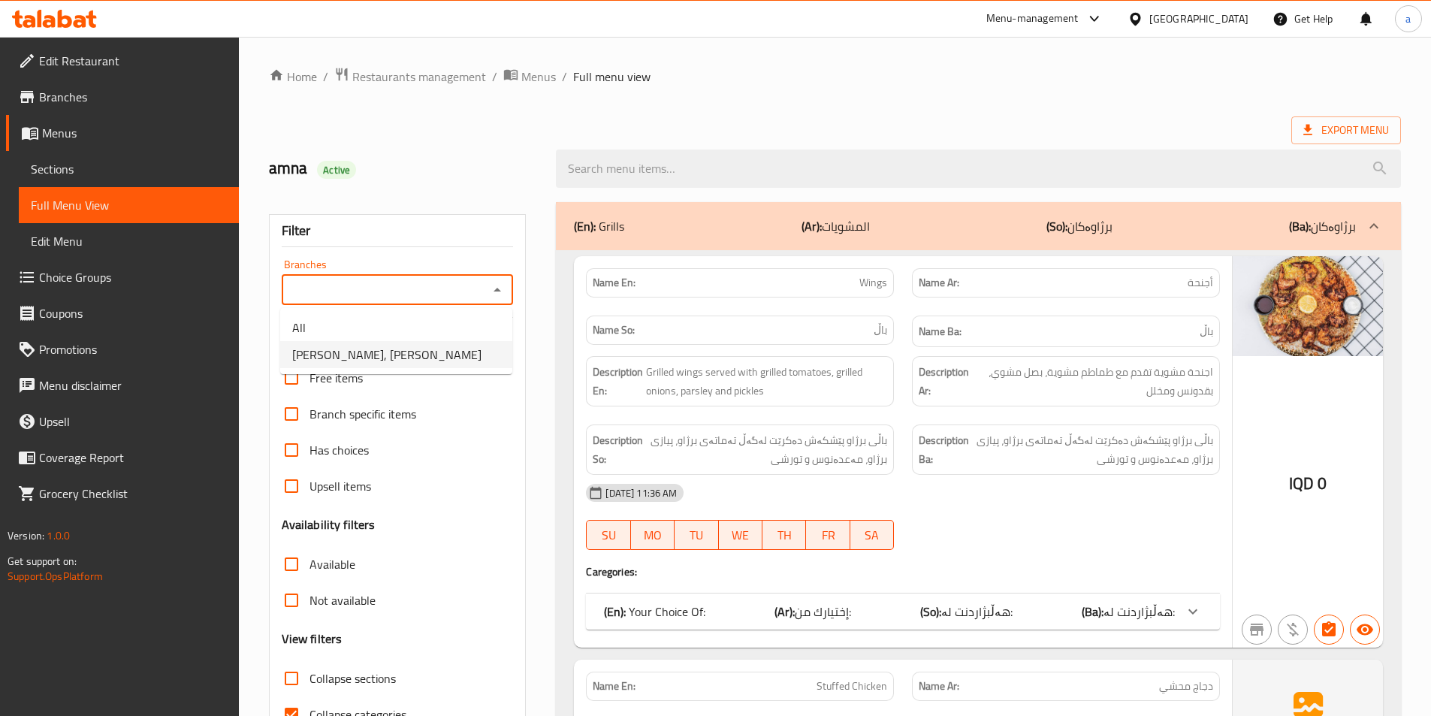
click at [461, 344] on li "[PERSON_NAME], [PERSON_NAME]" at bounding box center [396, 354] width 232 height 27
type input "[PERSON_NAME], [PERSON_NAME]"
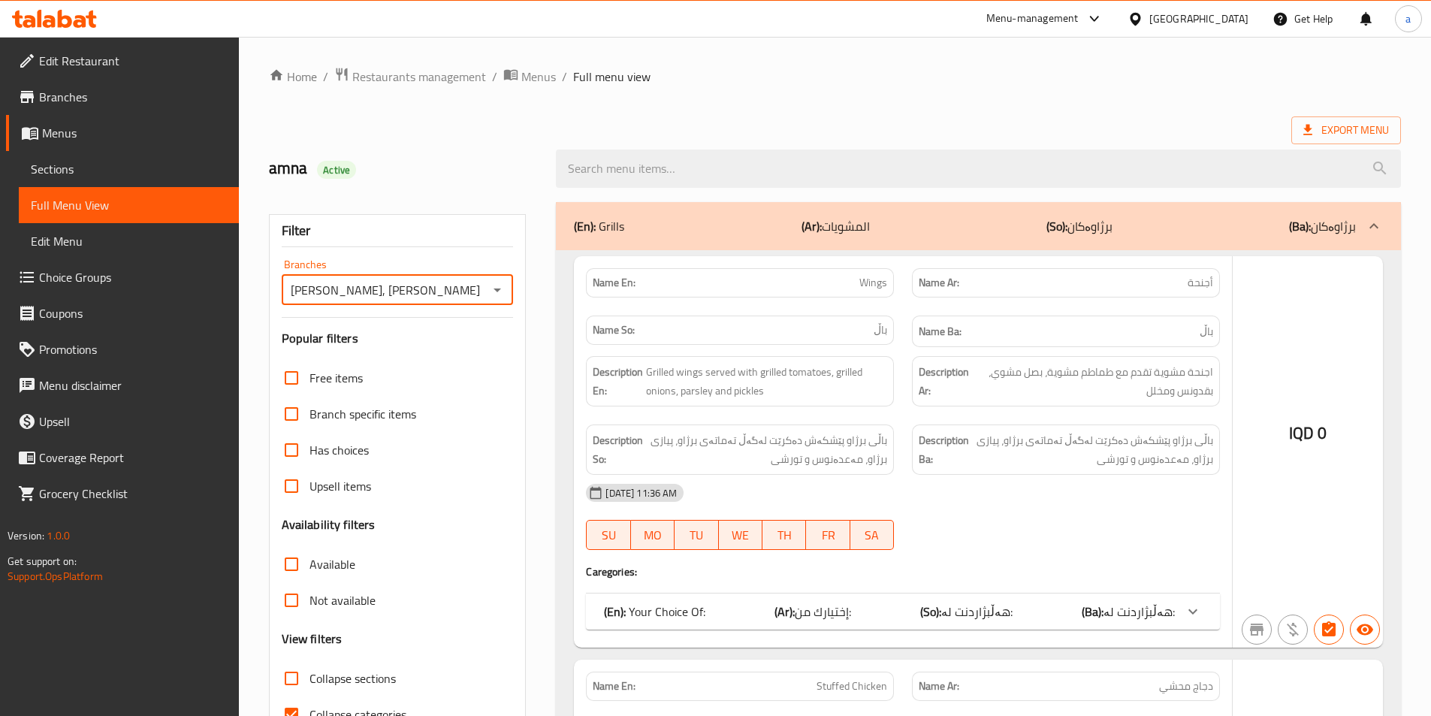
scroll to position [83, 0]
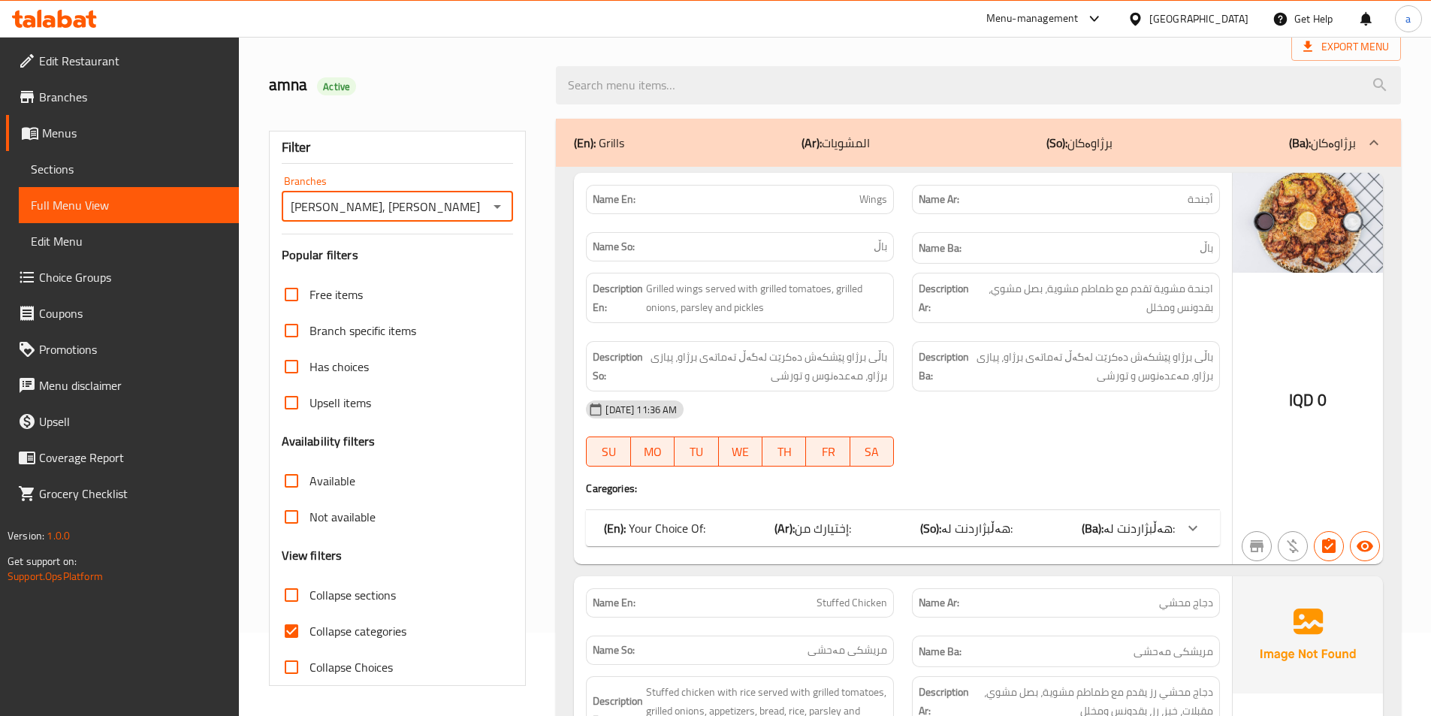
click at [357, 623] on span "Collapse categories" at bounding box center [358, 631] width 97 height 18
click at [310, 623] on input "Collapse categories" at bounding box center [291, 631] width 36 height 36
checkbox input "false"
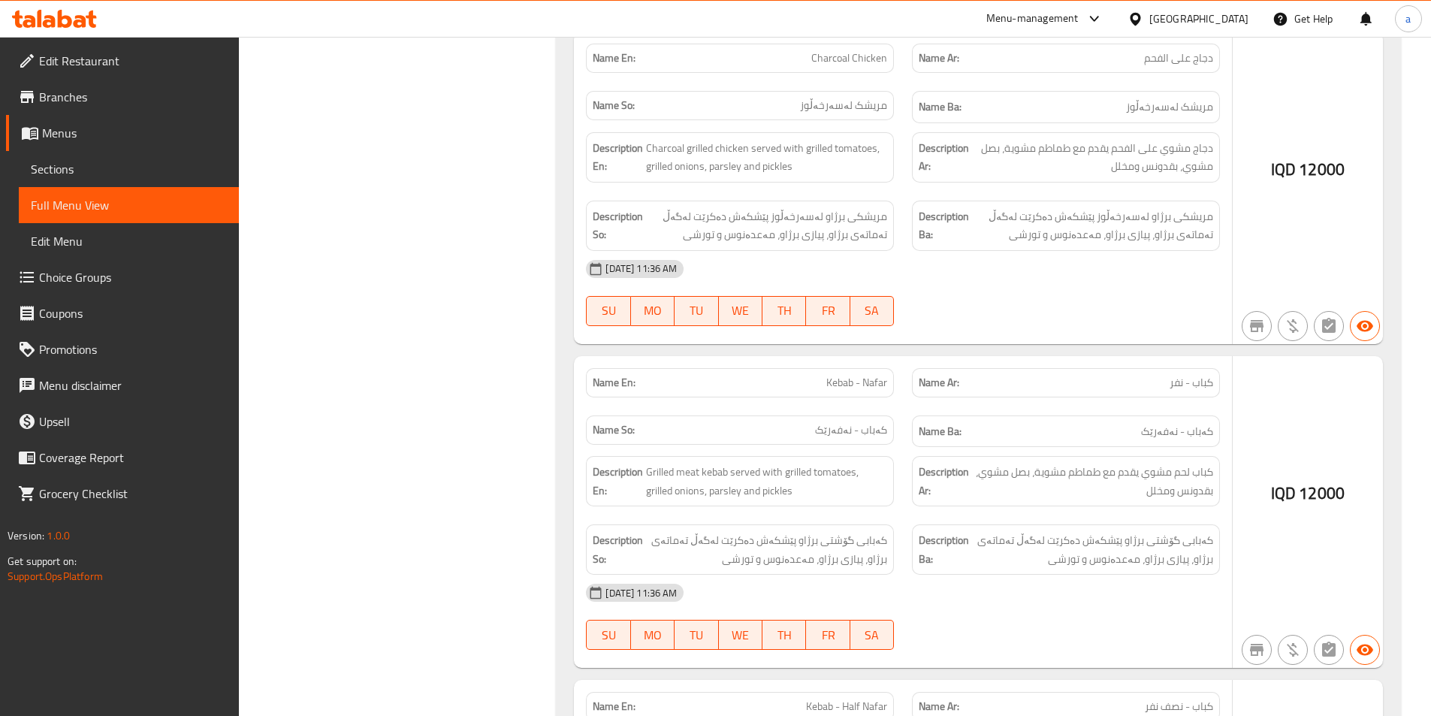
scroll to position [1581, 0]
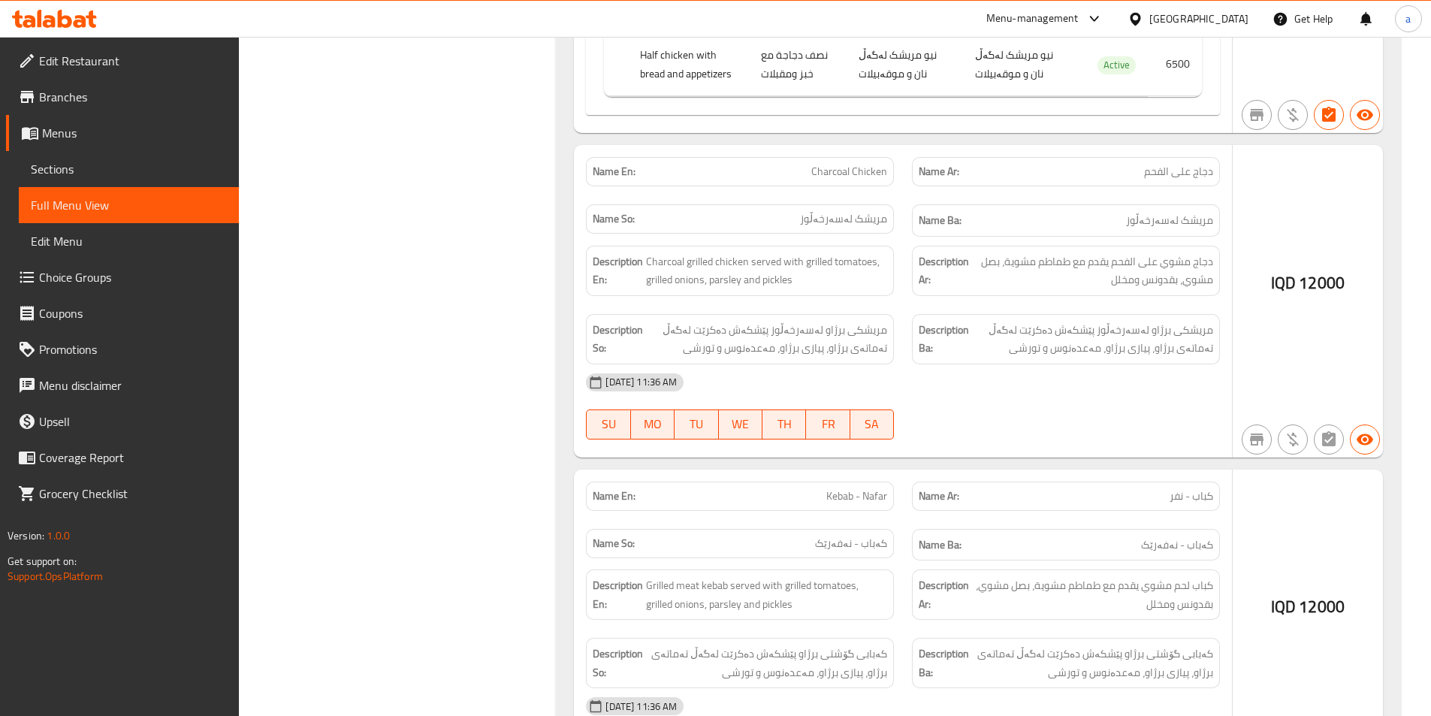
click at [1288, 271] on span "IQD" at bounding box center [1283, 282] width 25 height 29
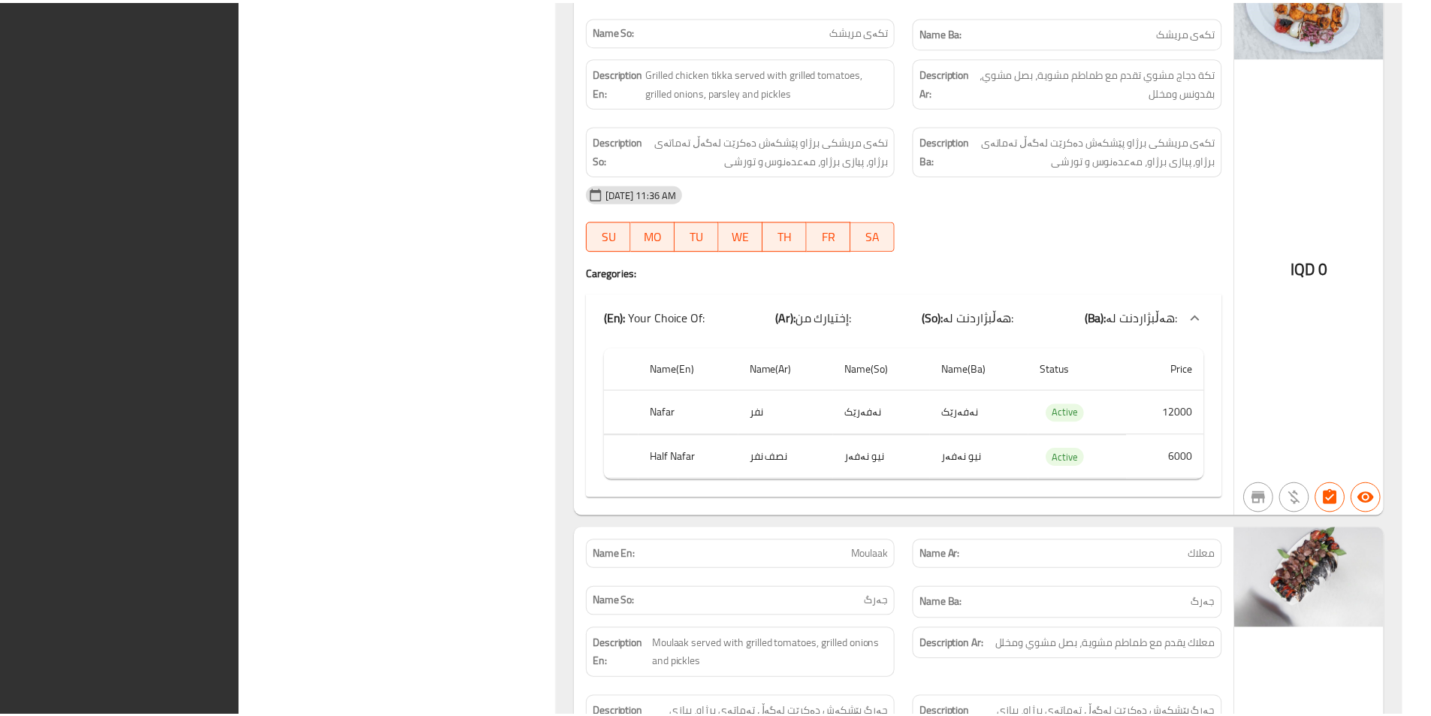
scroll to position [3803, 0]
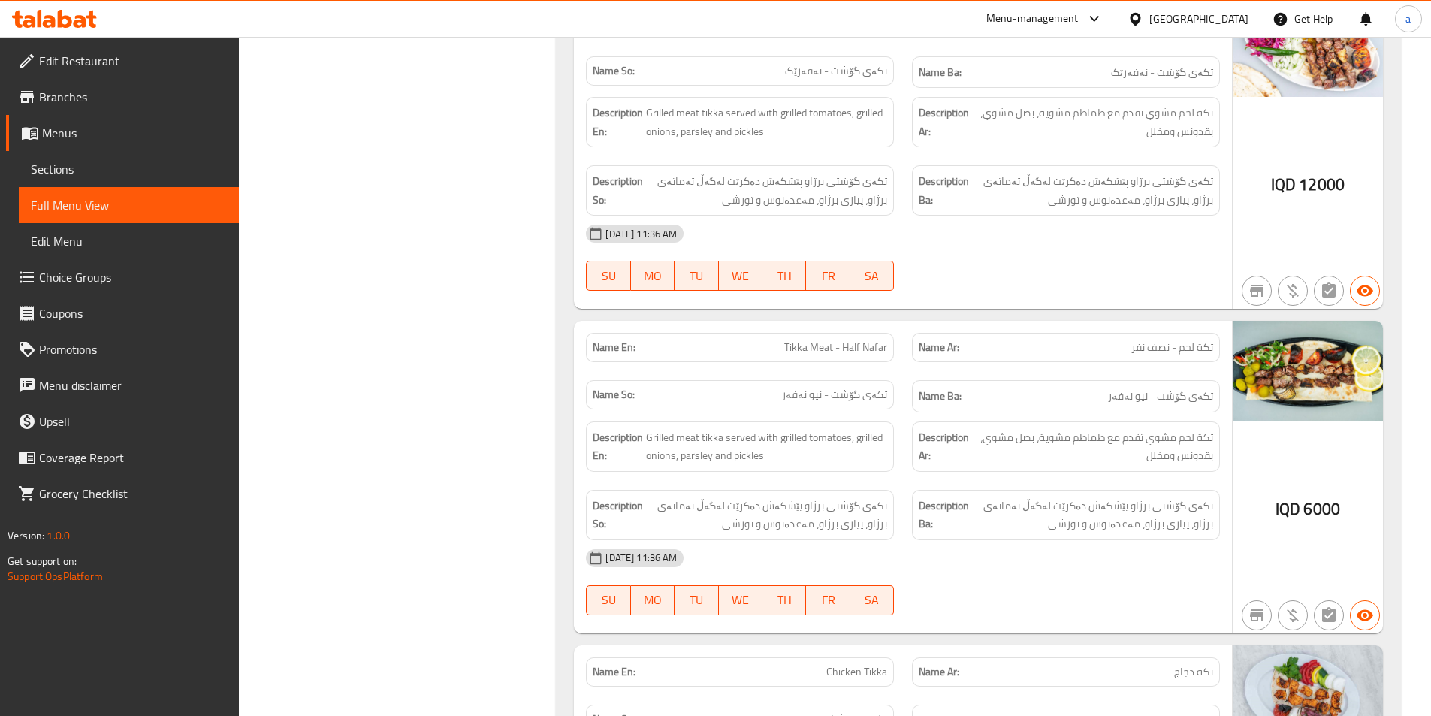
scroll to position [2676, 0]
